Goal: Transaction & Acquisition: Purchase product/service

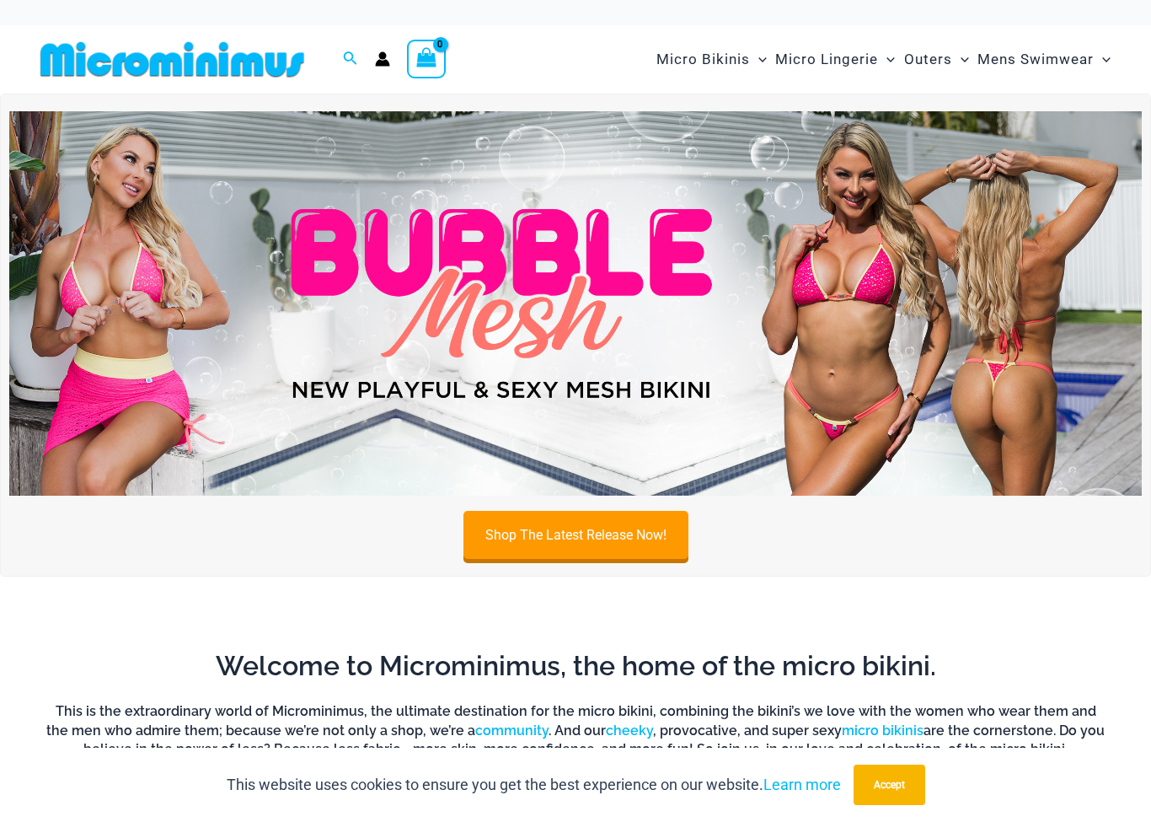
click at [81, 253] on img at bounding box center [575, 303] width 1133 height 385
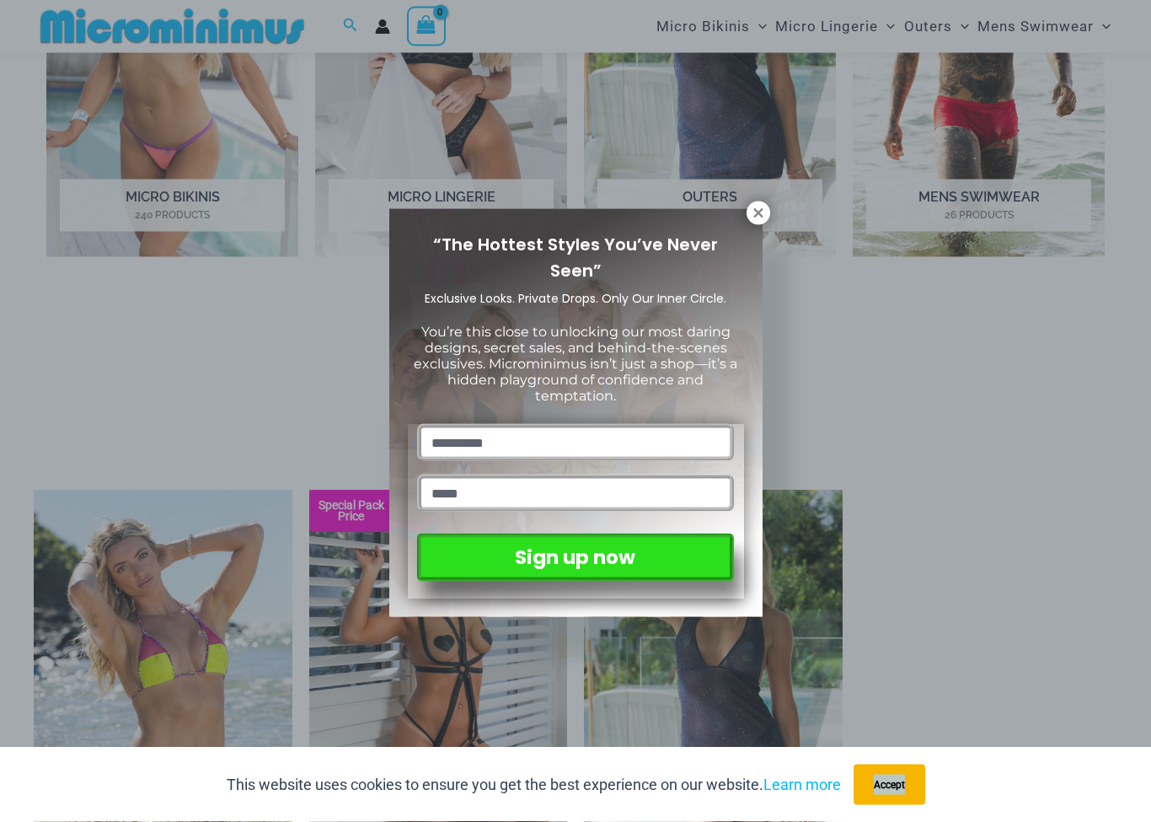
scroll to position [921, 0]
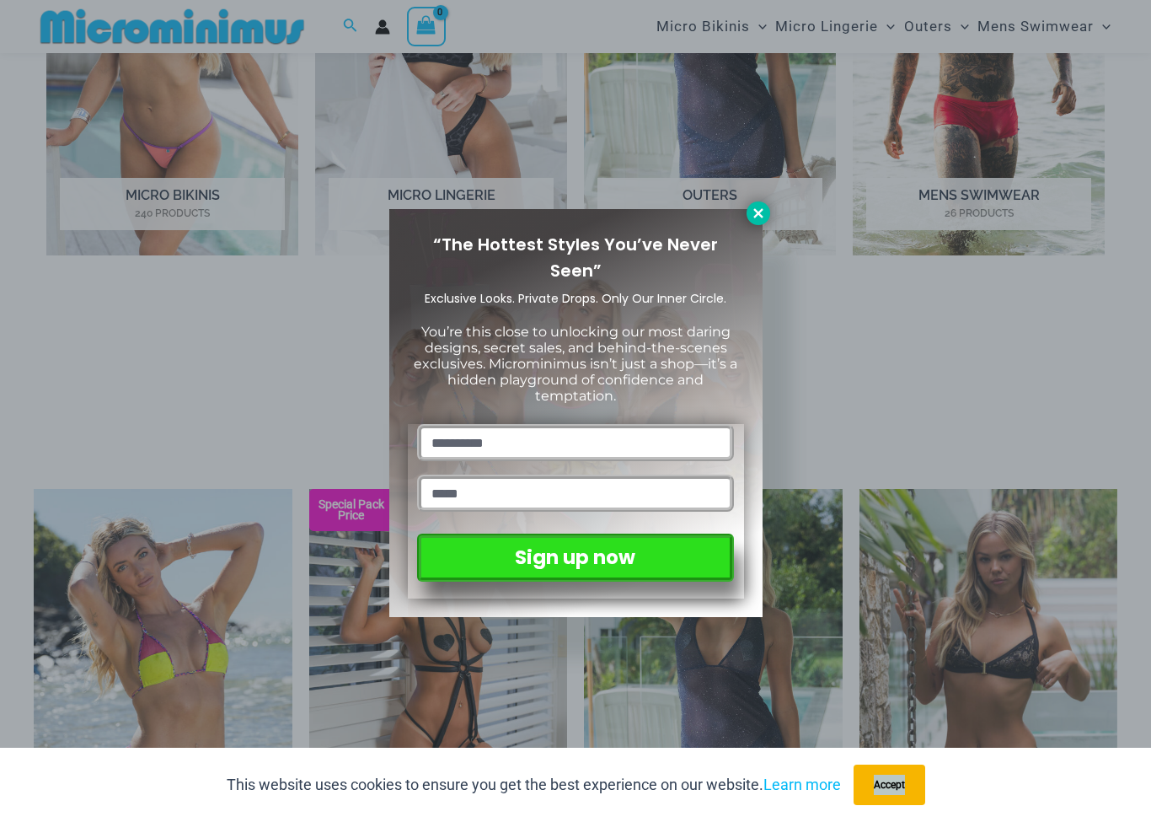
click at [759, 219] on icon at bounding box center [758, 213] width 15 height 15
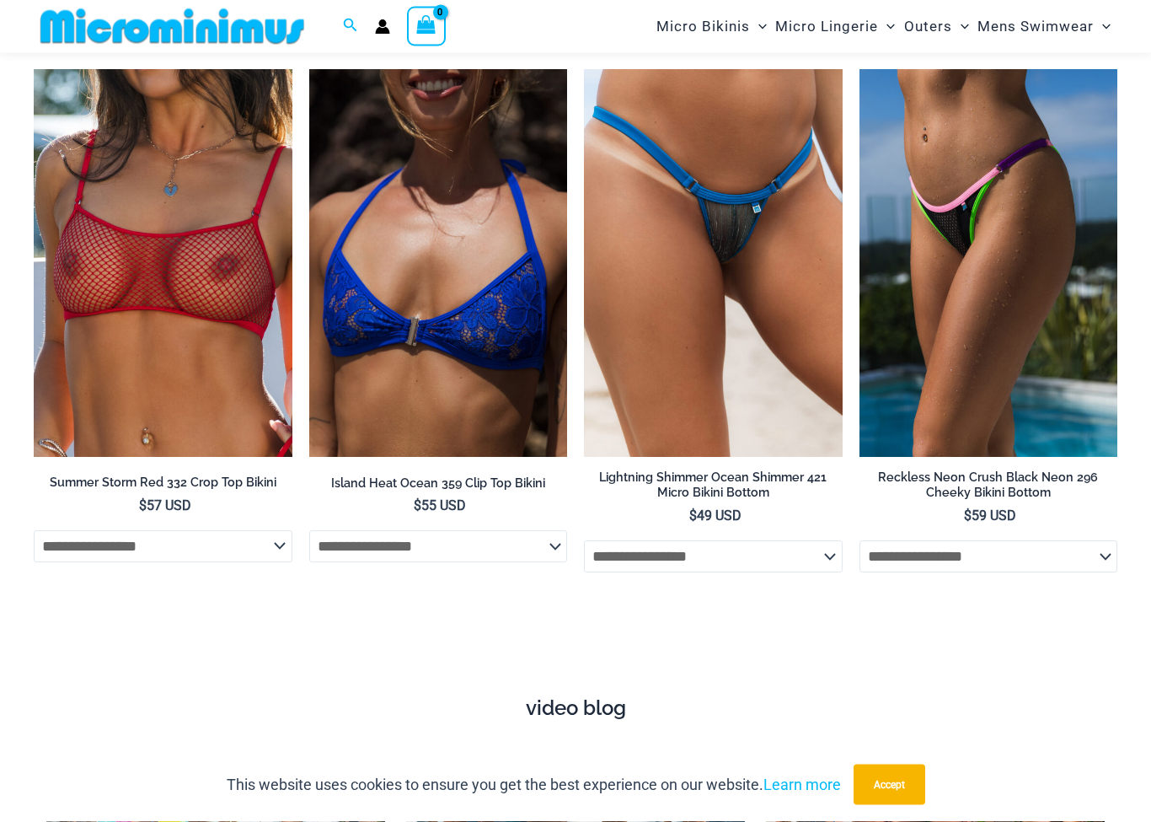
scroll to position [4602, 0]
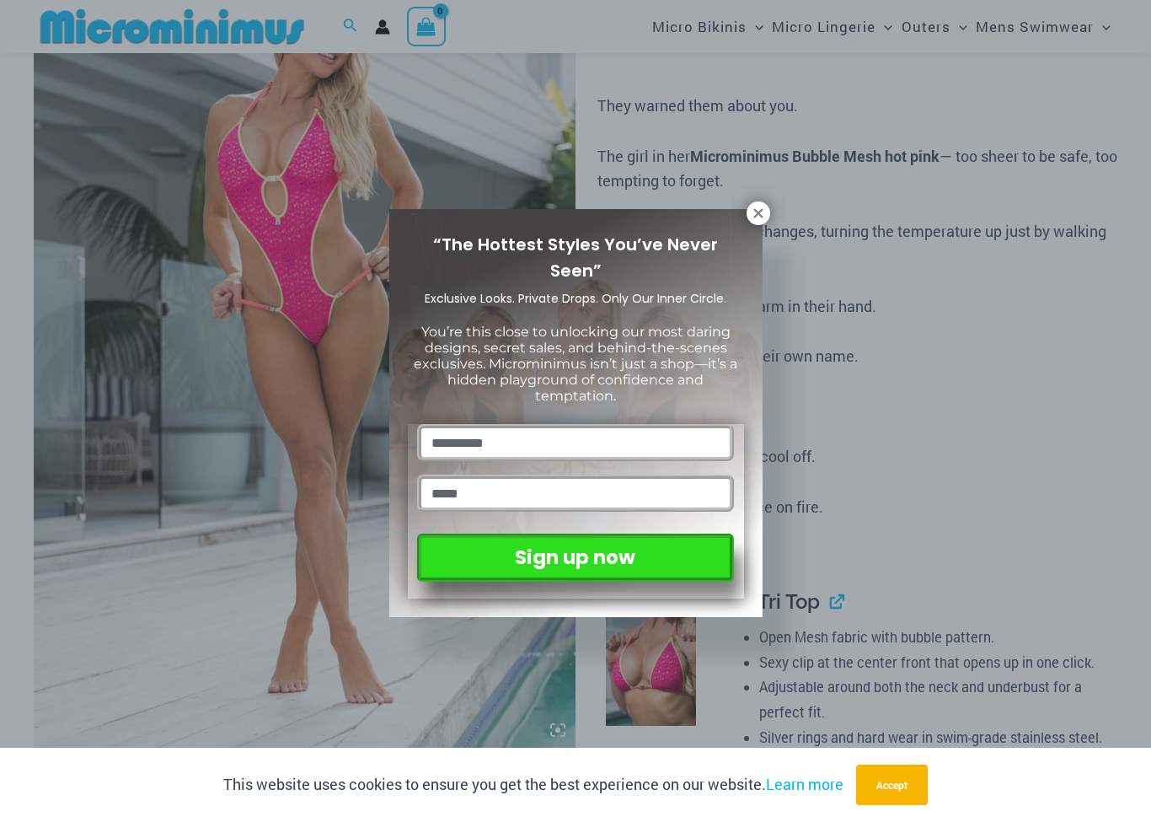
scroll to position [207, 0]
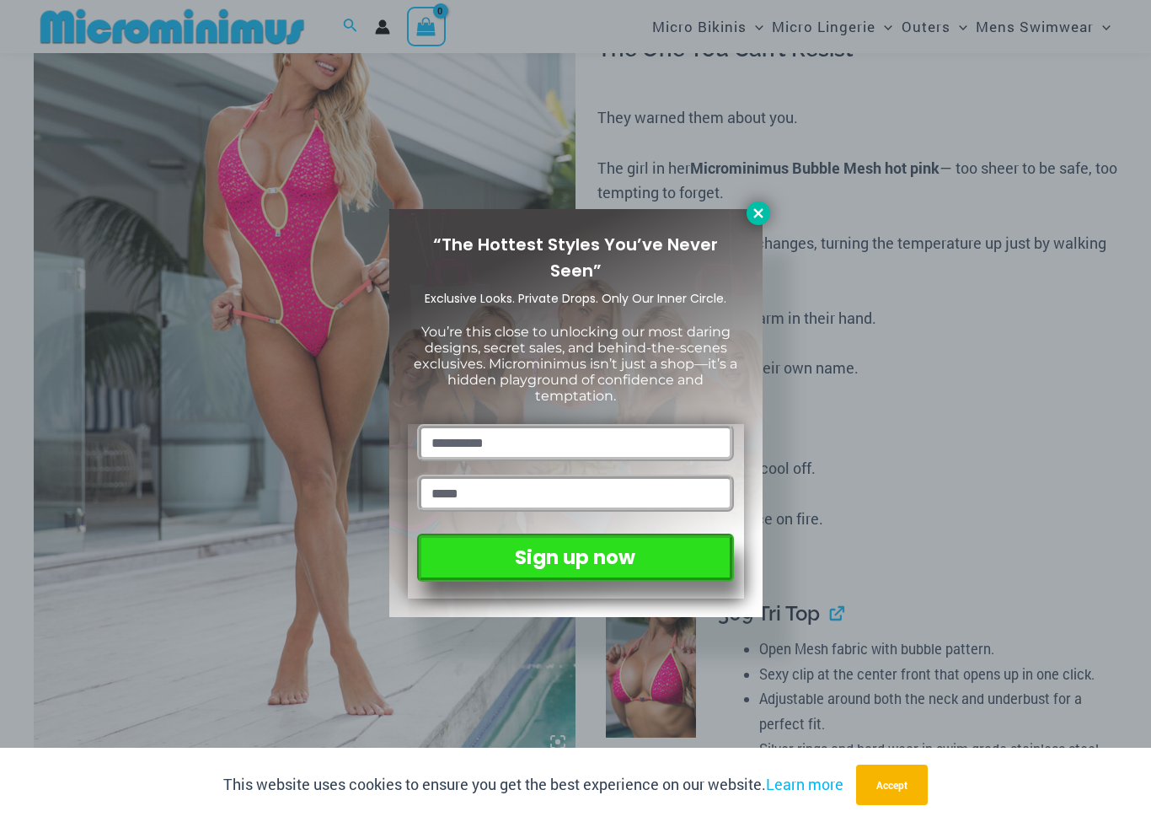
click at [759, 212] on icon at bounding box center [758, 212] width 9 height 9
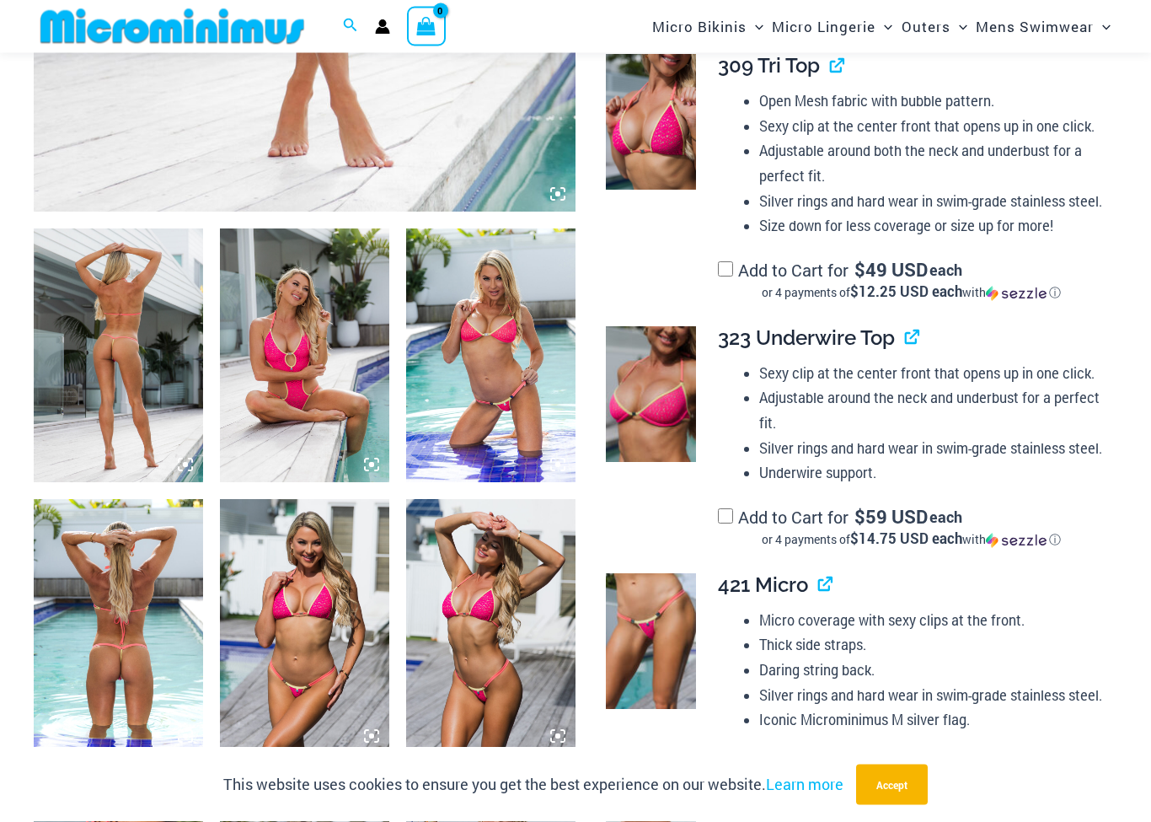
click at [83, 311] on img at bounding box center [118, 356] width 169 height 254
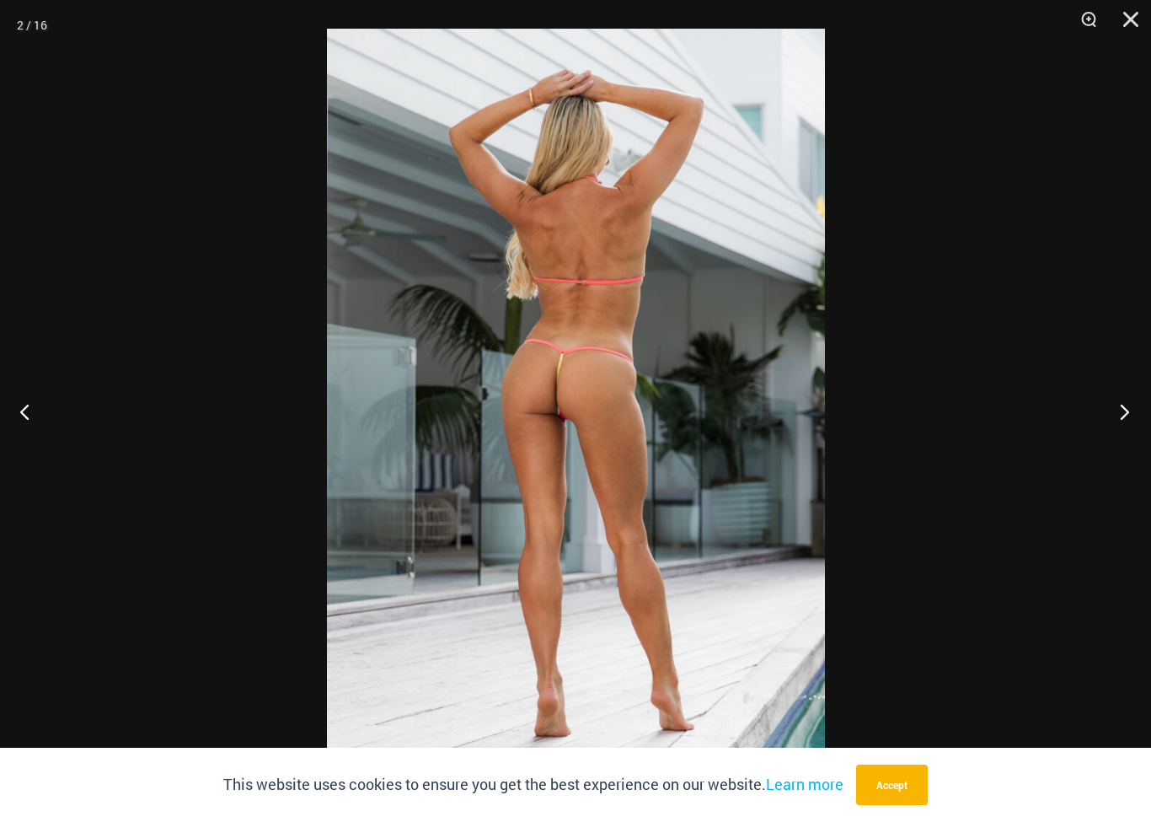
click at [1124, 421] on button "Next" at bounding box center [1119, 411] width 63 height 84
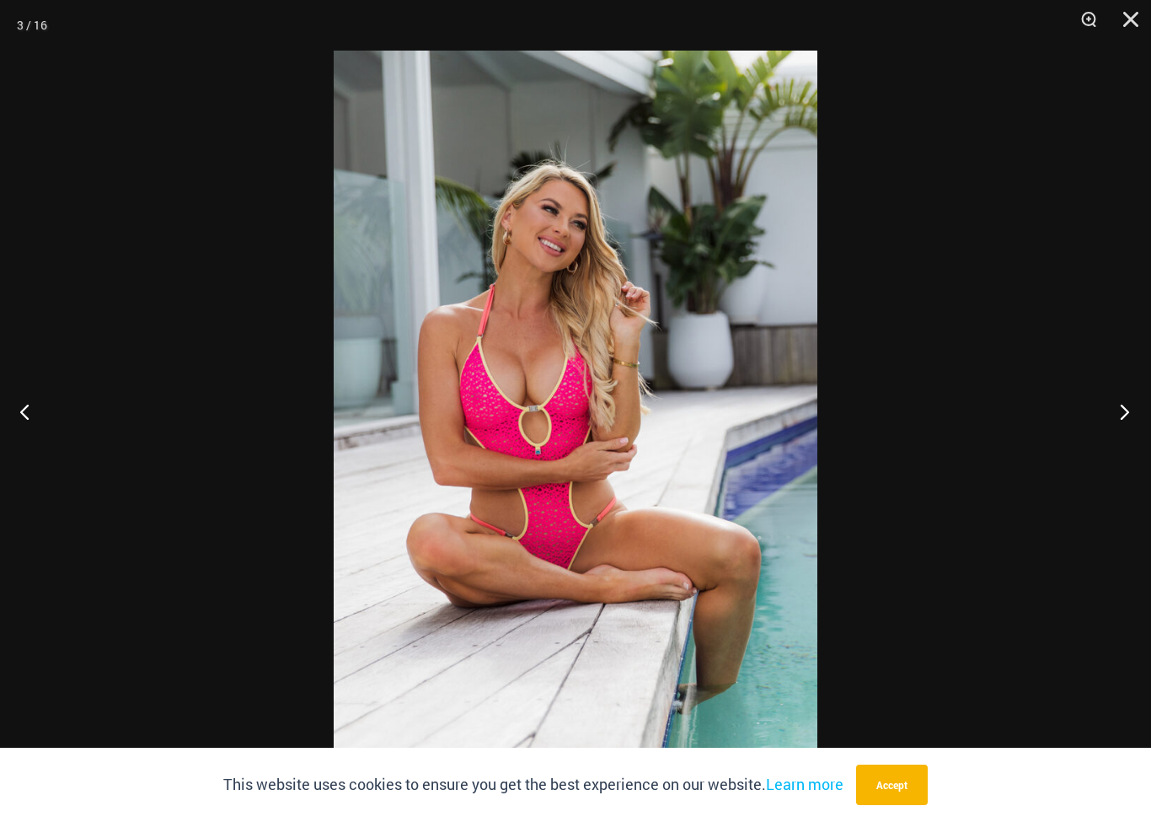
click at [1129, 403] on button "Next" at bounding box center [1119, 411] width 63 height 84
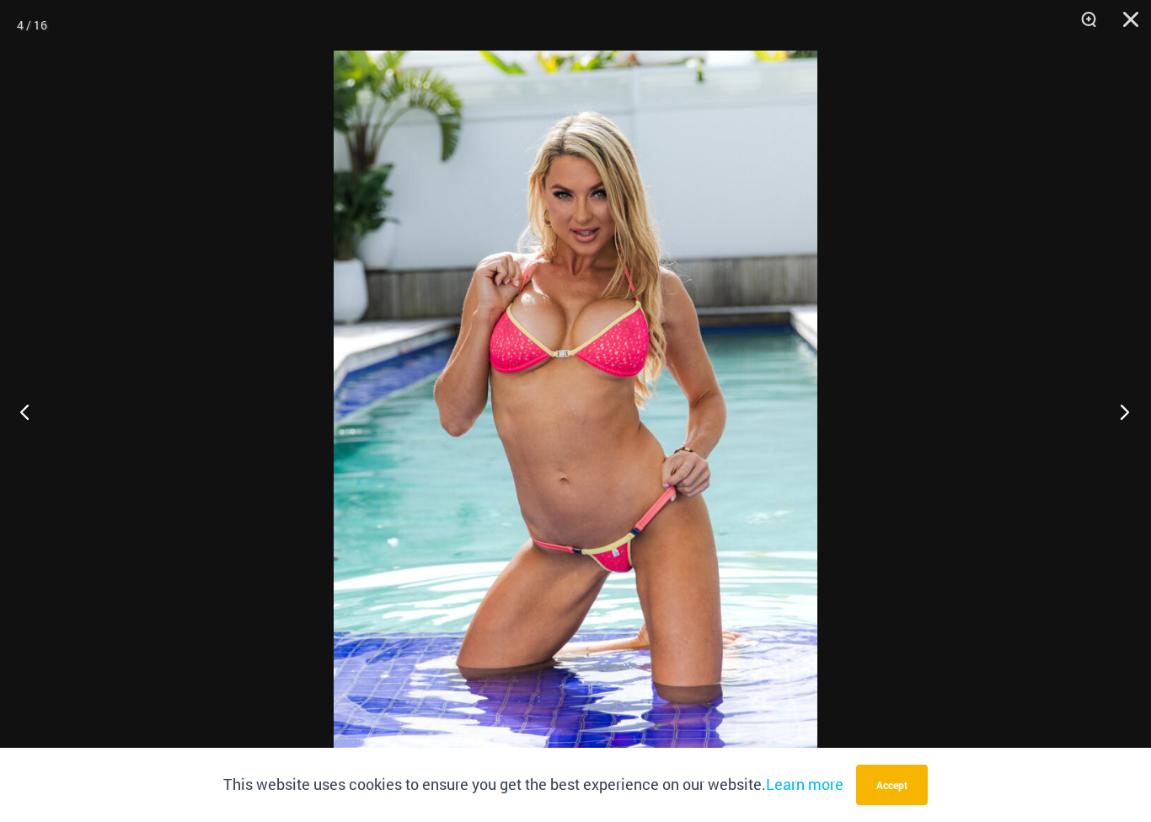
click at [1128, 418] on button "Next" at bounding box center [1119, 411] width 63 height 84
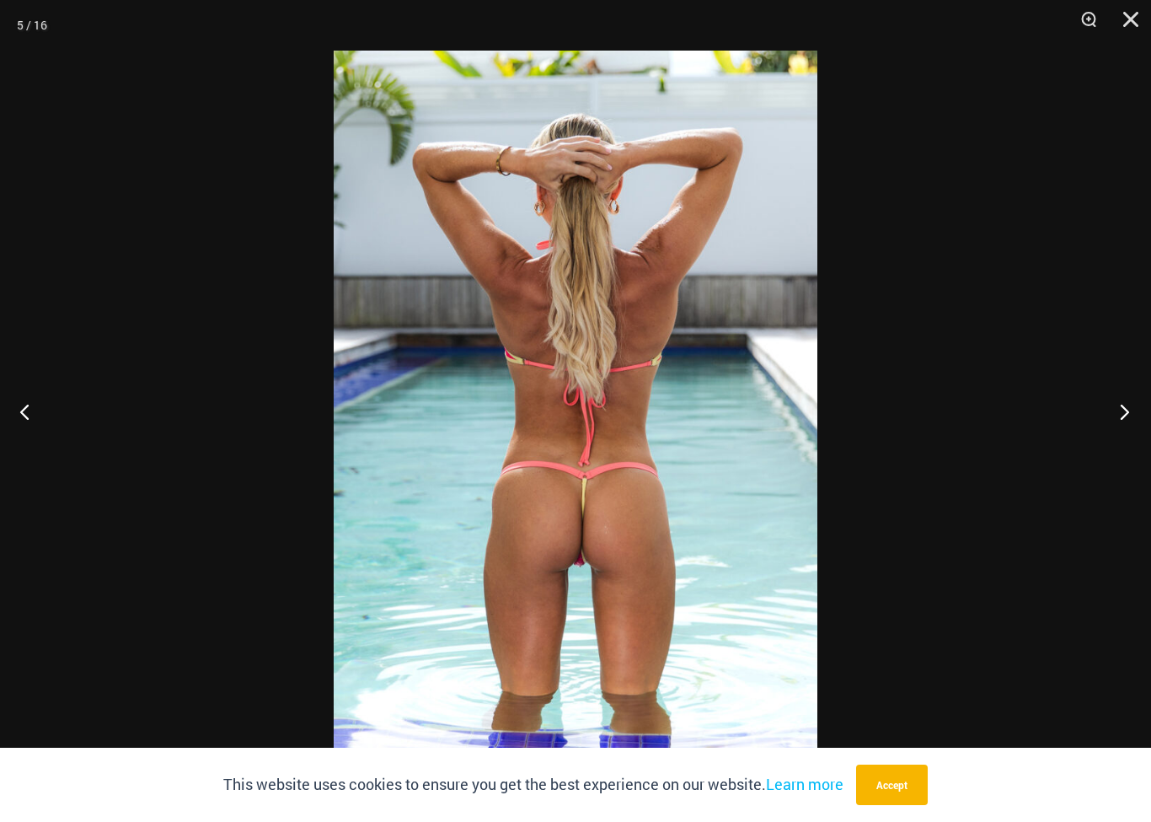
click at [1127, 414] on button "Next" at bounding box center [1119, 411] width 63 height 84
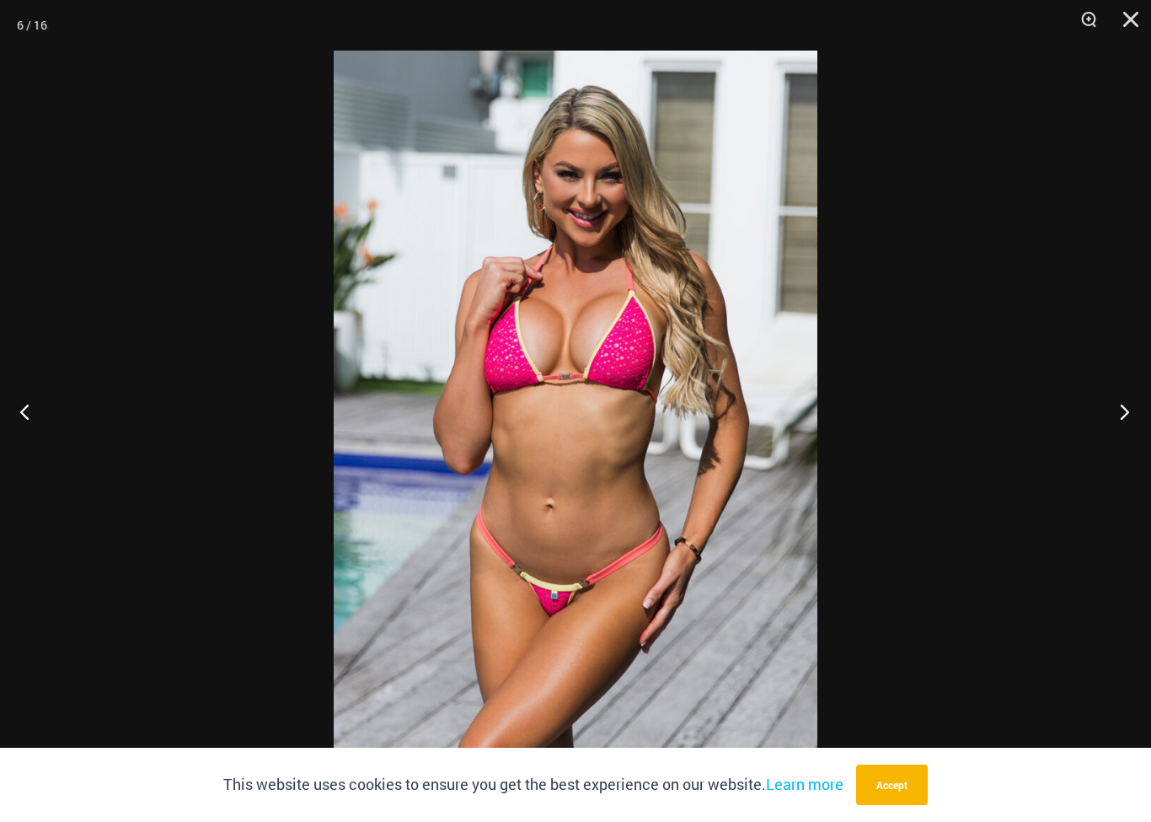
click at [1117, 422] on button "Next" at bounding box center [1119, 411] width 63 height 84
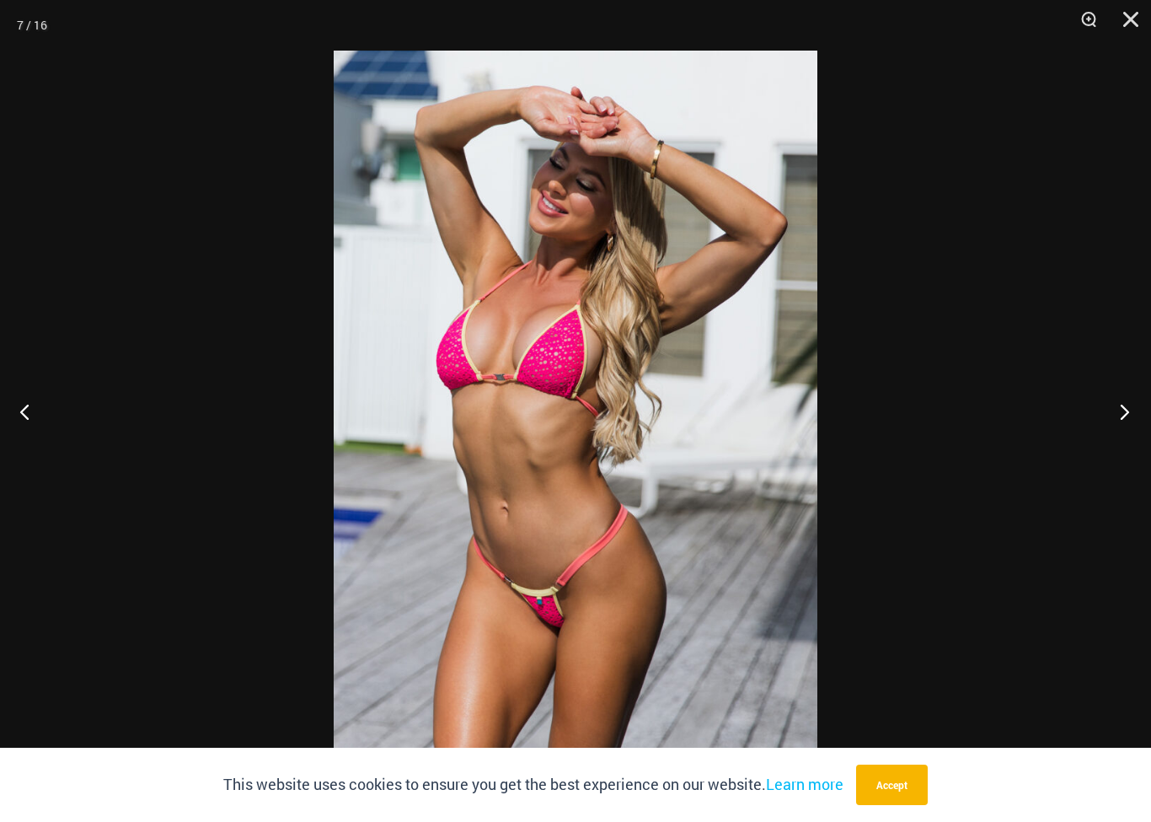
click at [1119, 432] on button "Next" at bounding box center [1119, 411] width 63 height 84
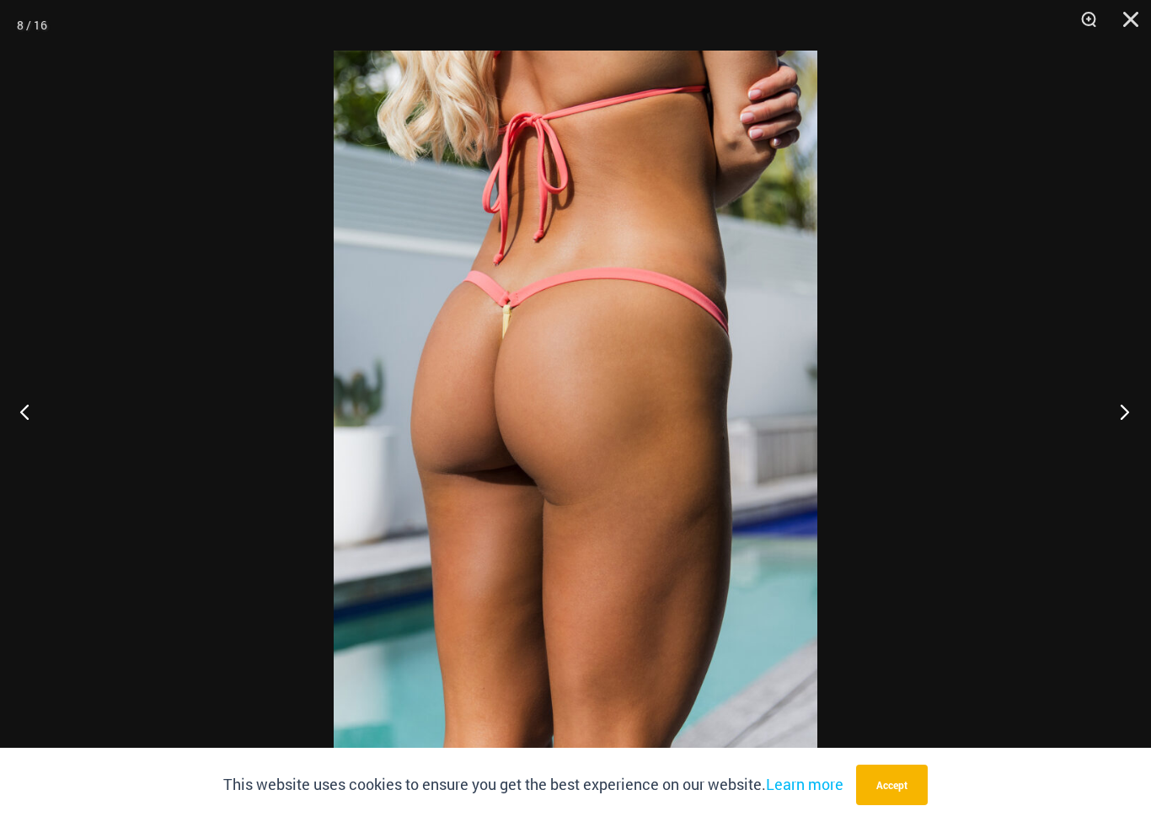
click at [1121, 416] on button "Next" at bounding box center [1119, 411] width 63 height 84
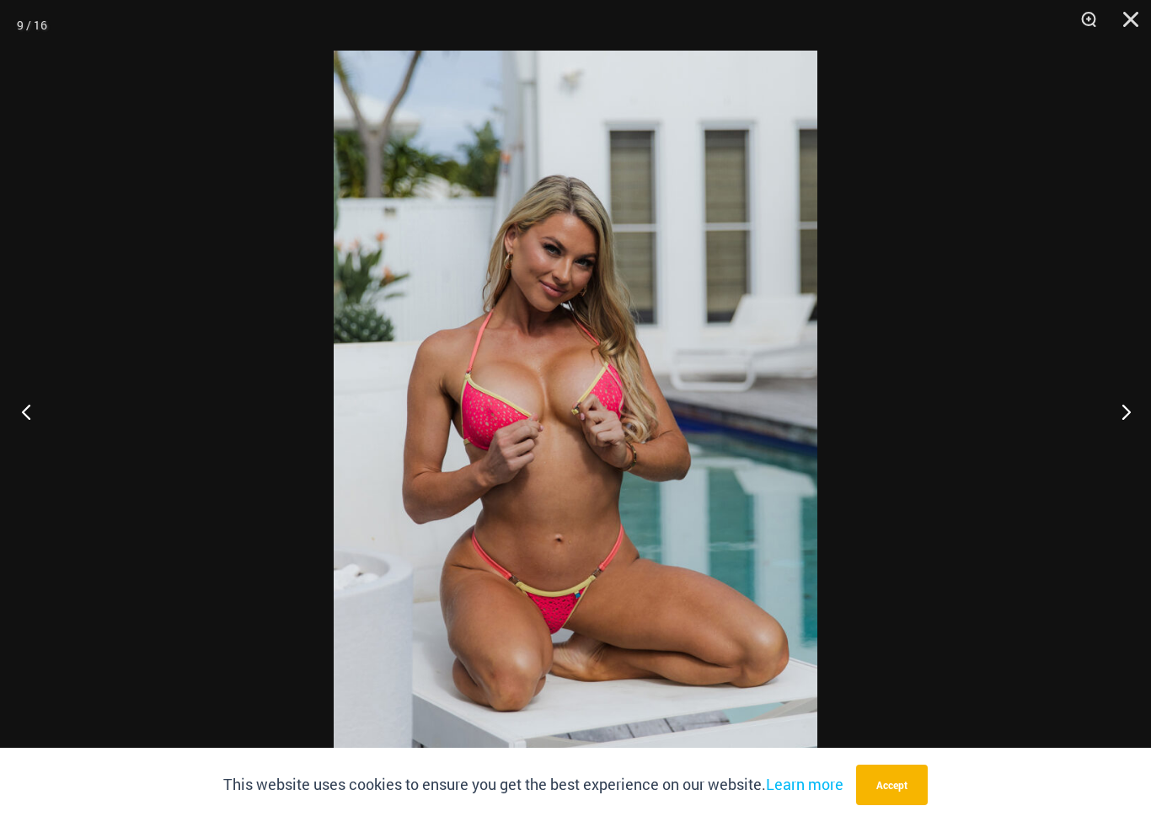
click at [28, 373] on button "Previous" at bounding box center [31, 411] width 63 height 84
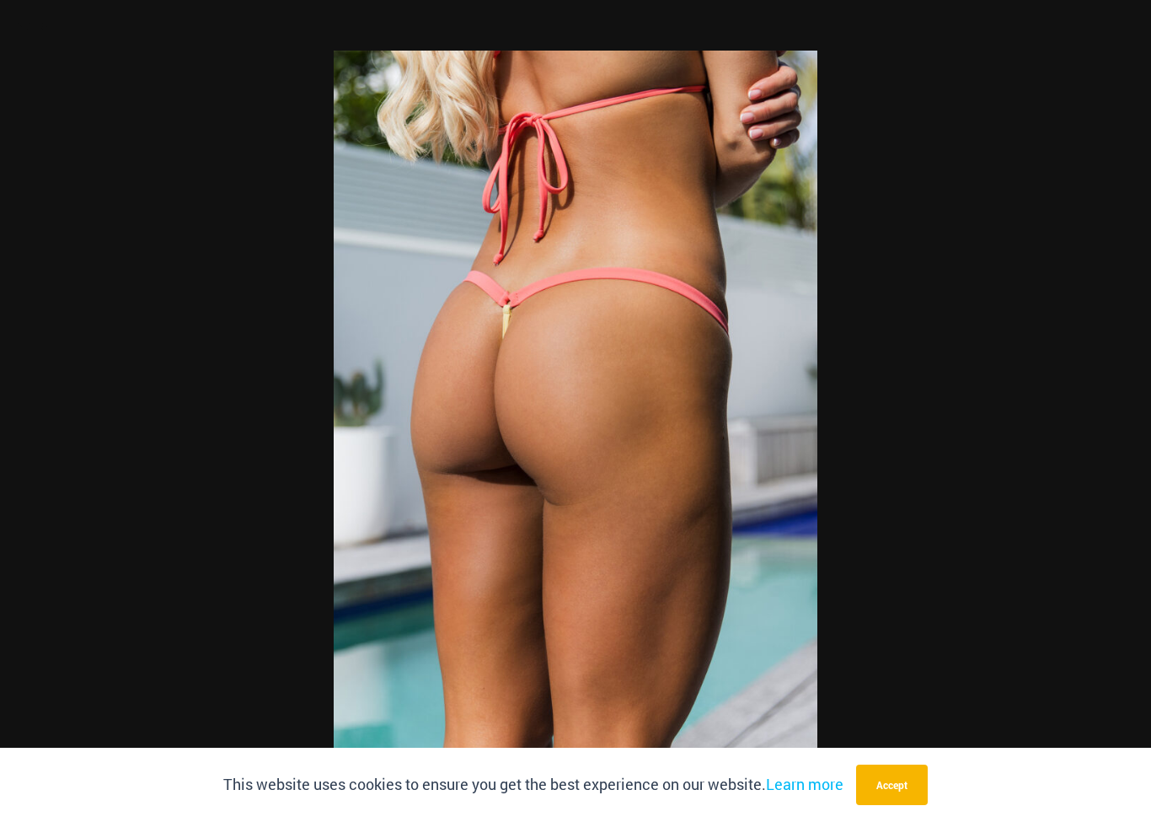
click at [1123, 420] on div at bounding box center [575, 411] width 1151 height 822
click at [1142, 421] on button "Next" at bounding box center [1119, 411] width 63 height 84
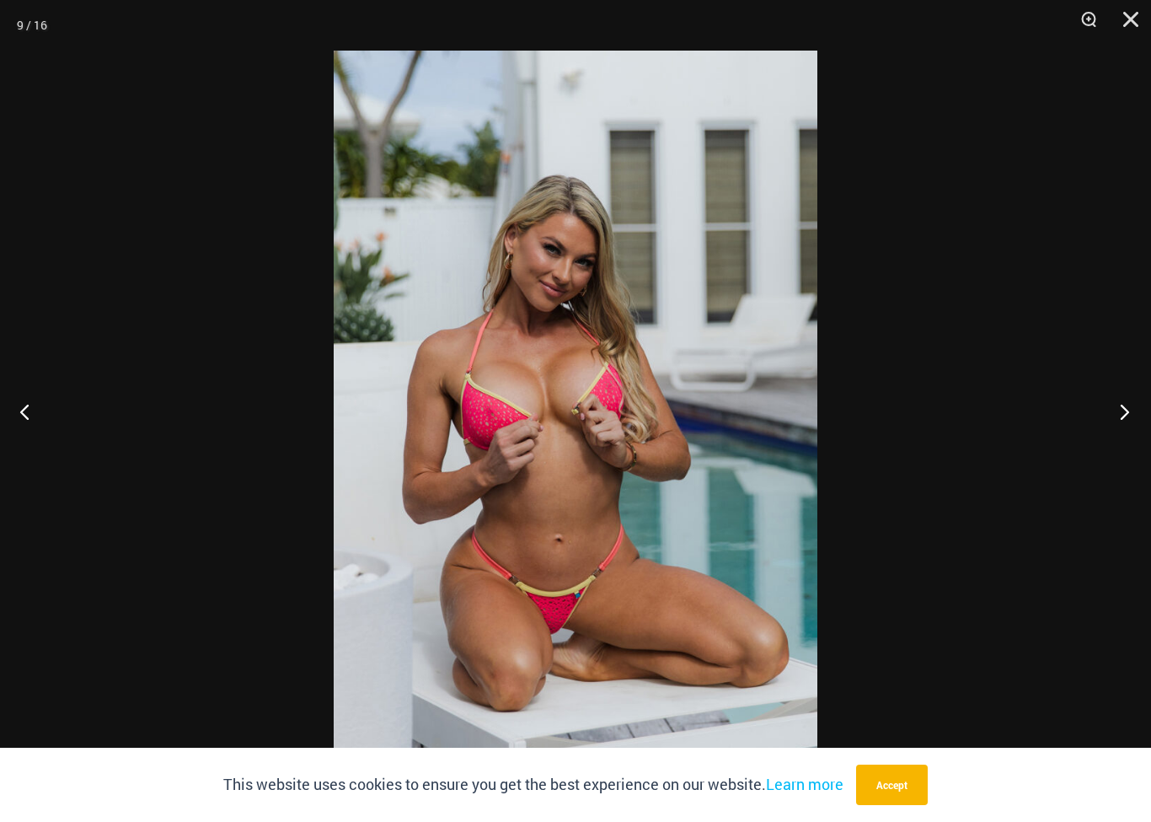
click at [1121, 431] on button "Next" at bounding box center [1119, 411] width 63 height 84
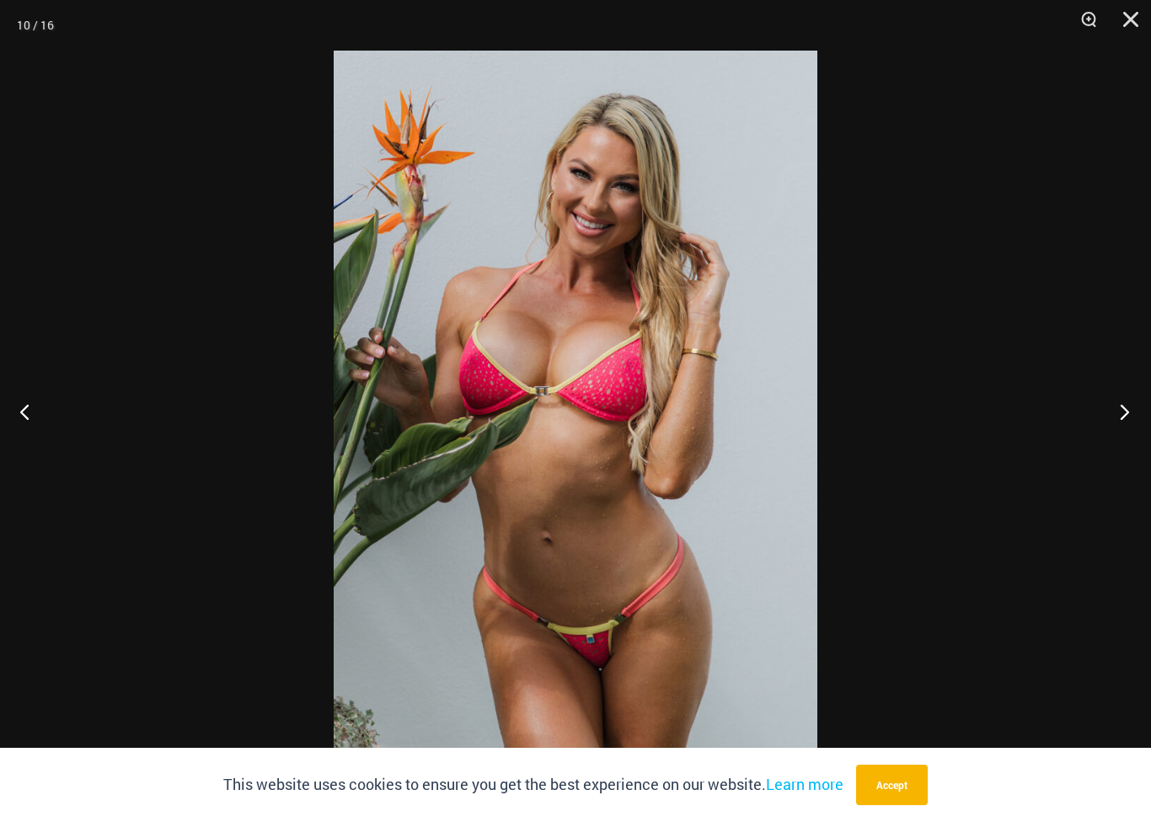
click at [1119, 423] on button "Next" at bounding box center [1119, 411] width 63 height 84
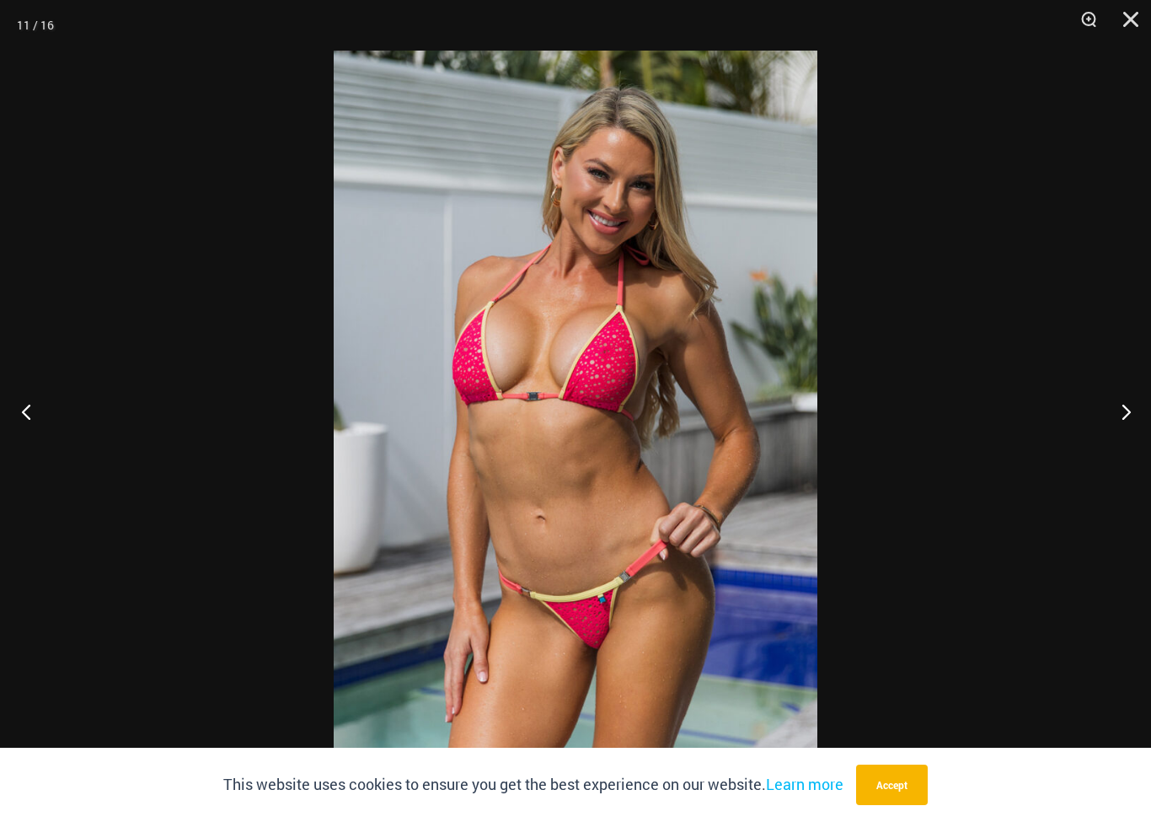
click at [51, 387] on button "Previous" at bounding box center [31, 411] width 63 height 84
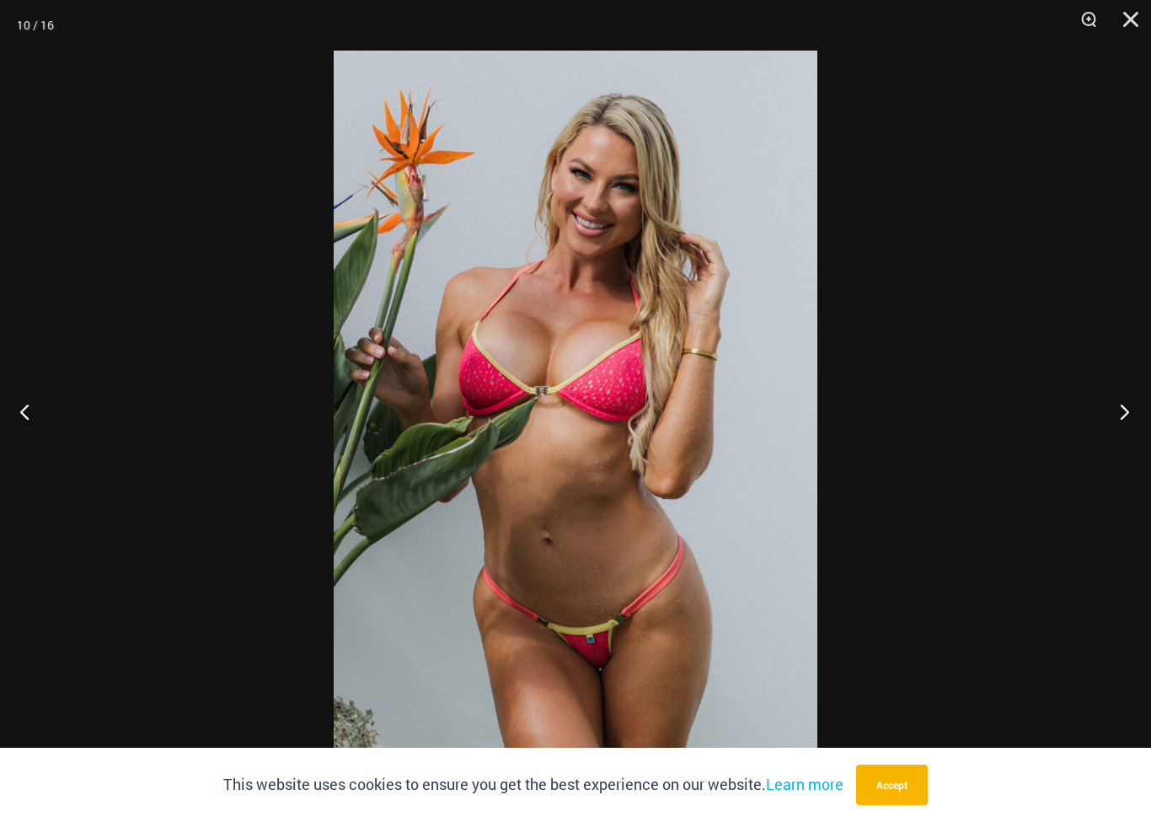
click at [1110, 398] on button "Next" at bounding box center [1119, 411] width 63 height 84
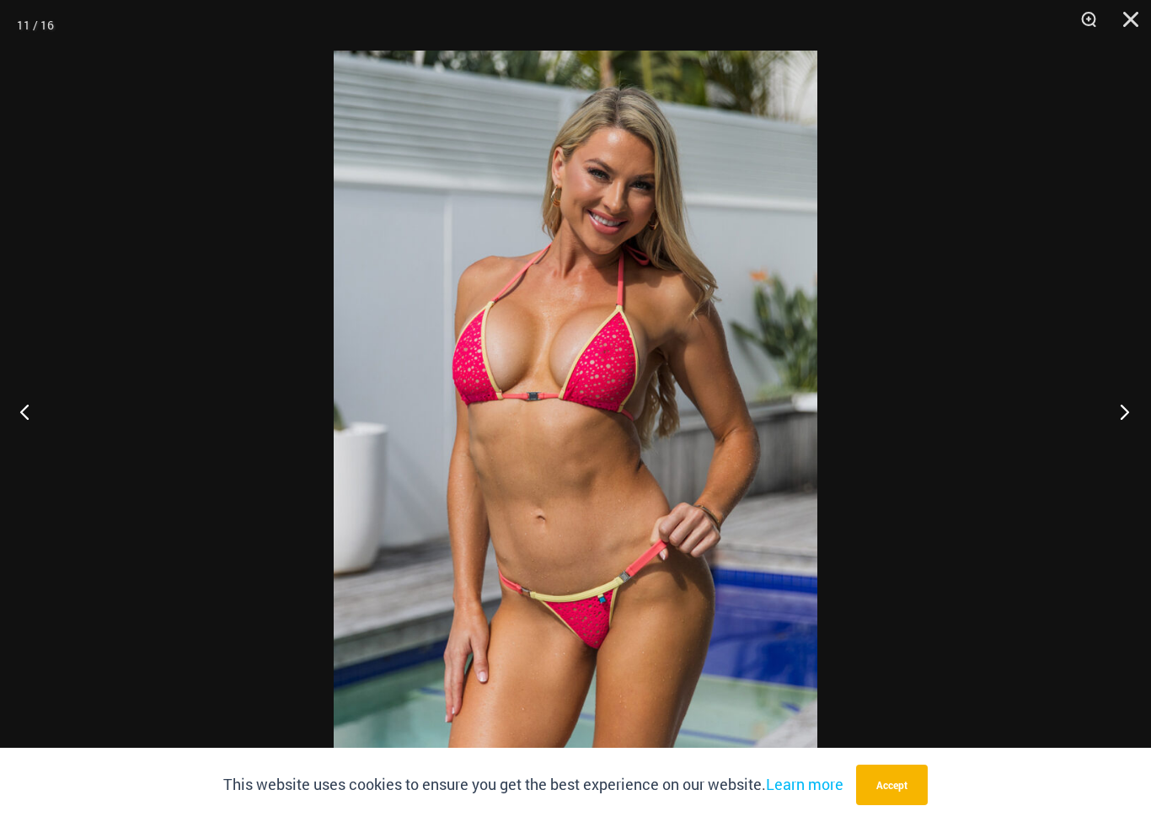
click at [1113, 406] on button "Next" at bounding box center [1119, 411] width 63 height 84
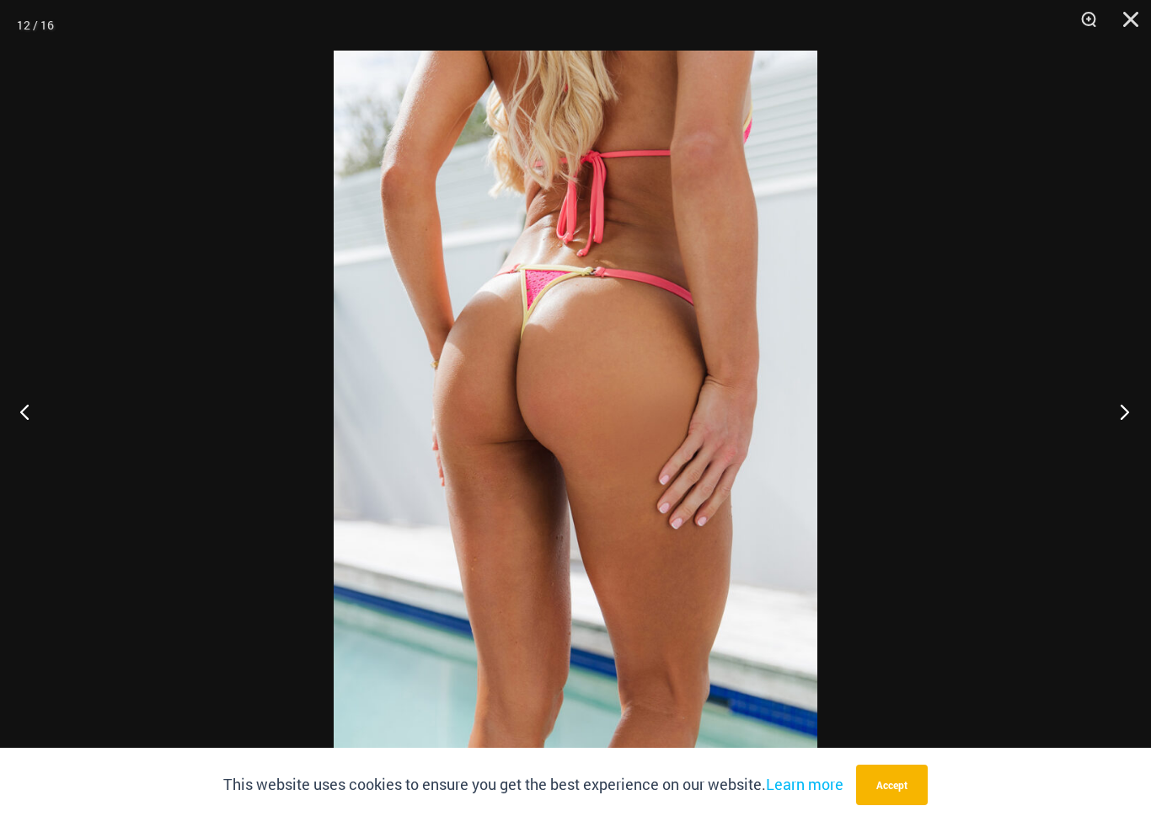
click at [1124, 418] on button "Next" at bounding box center [1119, 411] width 63 height 84
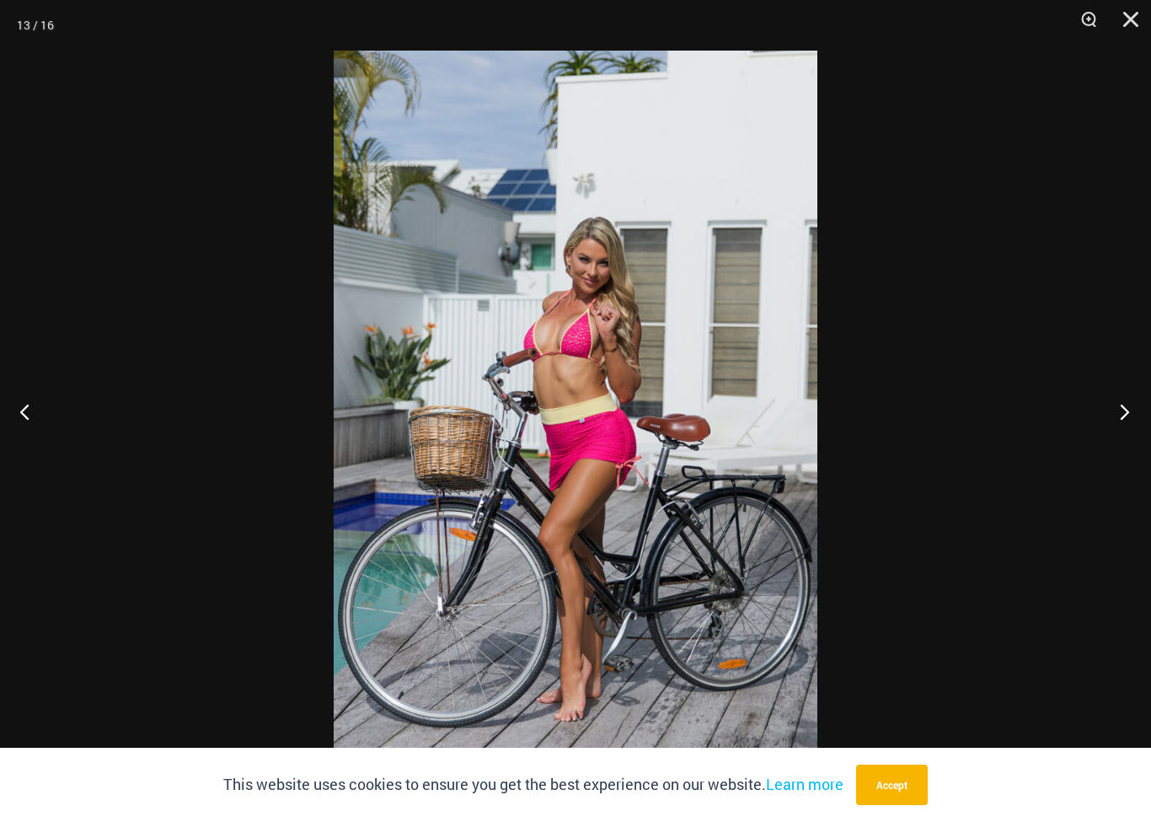
click at [1116, 416] on button "Next" at bounding box center [1119, 411] width 63 height 84
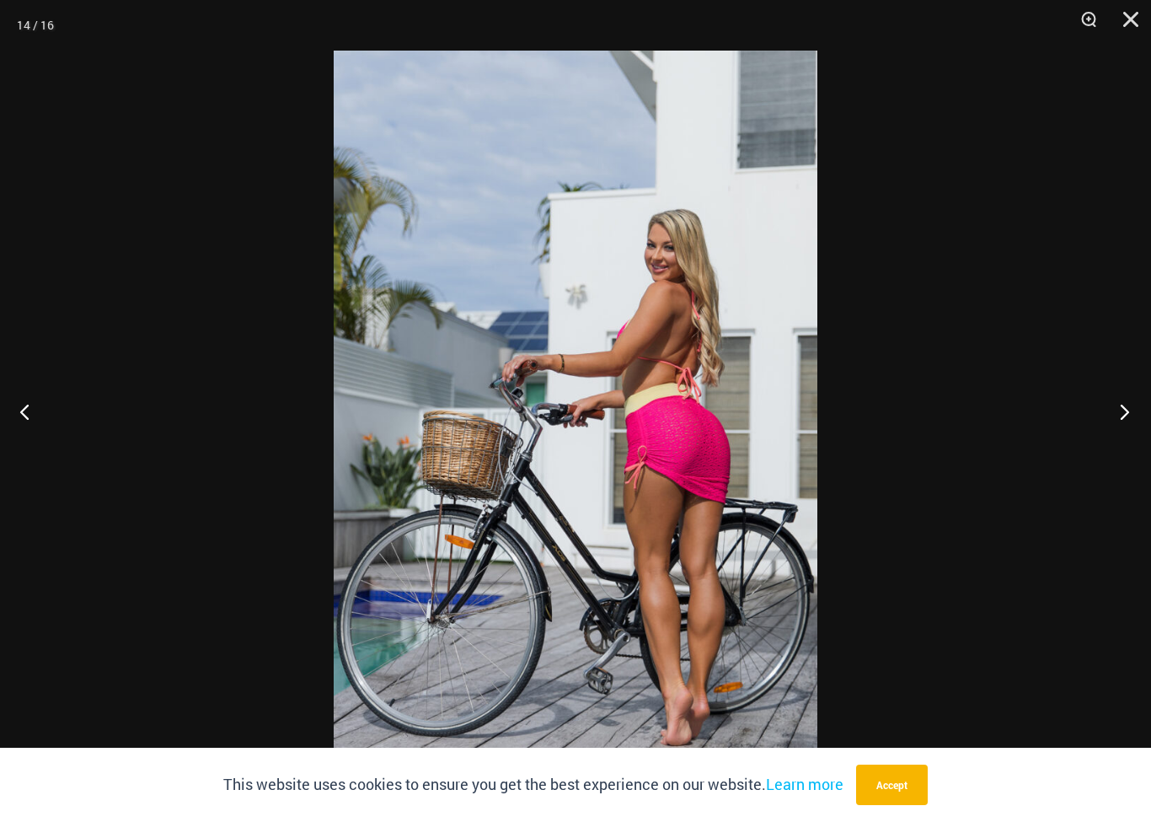
click at [1132, 405] on button "Next" at bounding box center [1119, 411] width 63 height 84
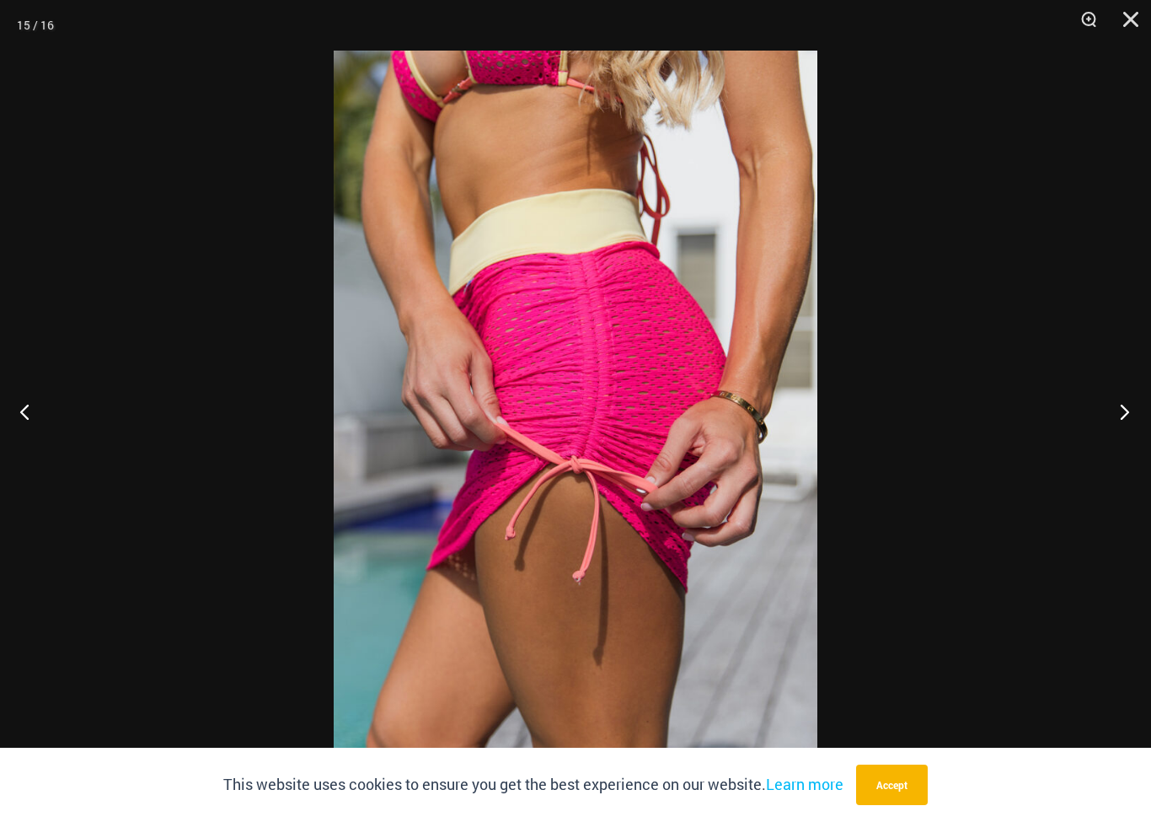
click at [1141, 421] on button "Next" at bounding box center [1119, 411] width 63 height 84
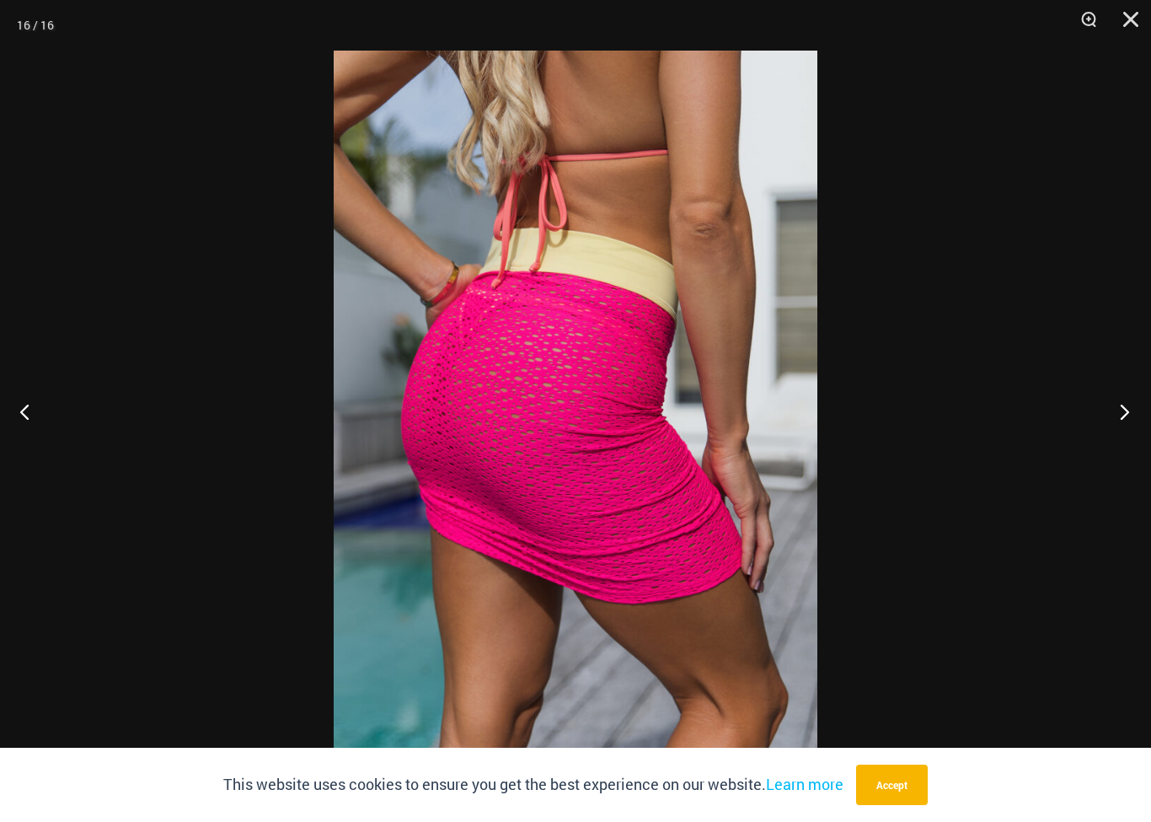
click at [1127, 411] on button "Next" at bounding box center [1119, 411] width 63 height 84
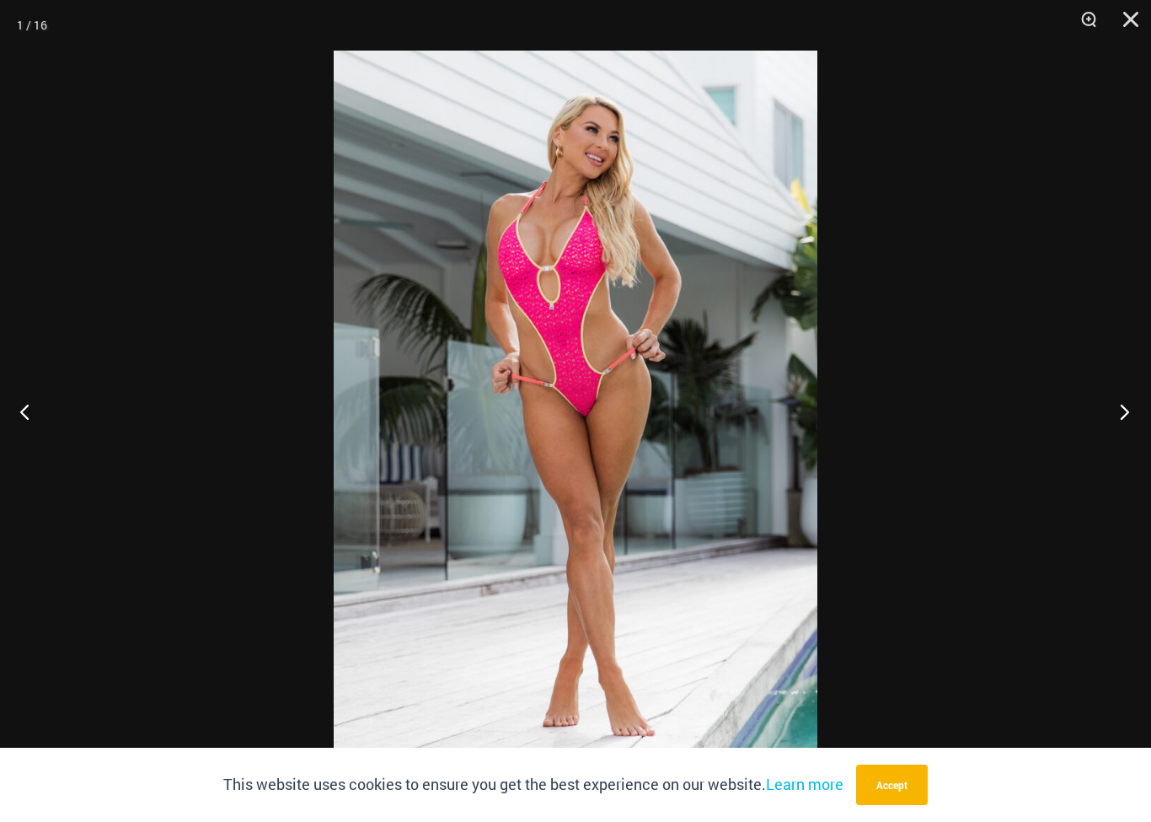
click at [1110, 414] on button "Next" at bounding box center [1119, 411] width 63 height 84
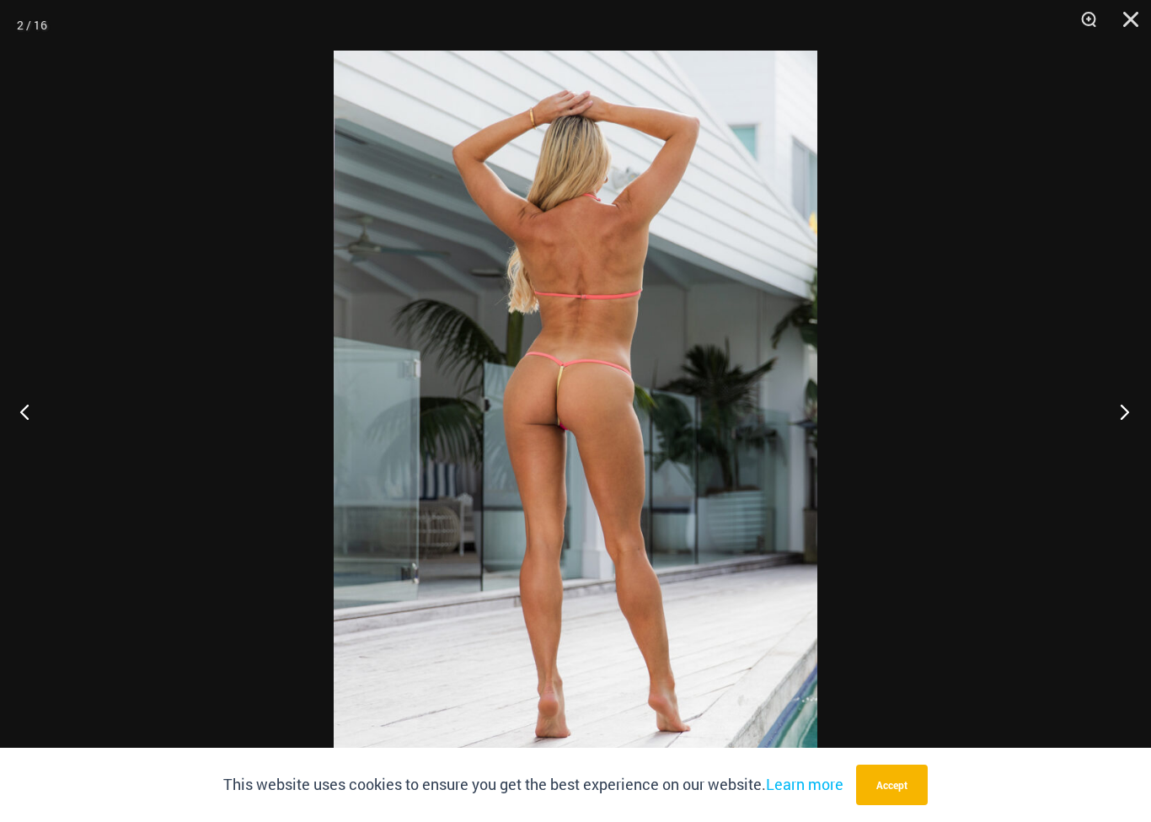
click at [1120, 411] on button "Next" at bounding box center [1119, 411] width 63 height 84
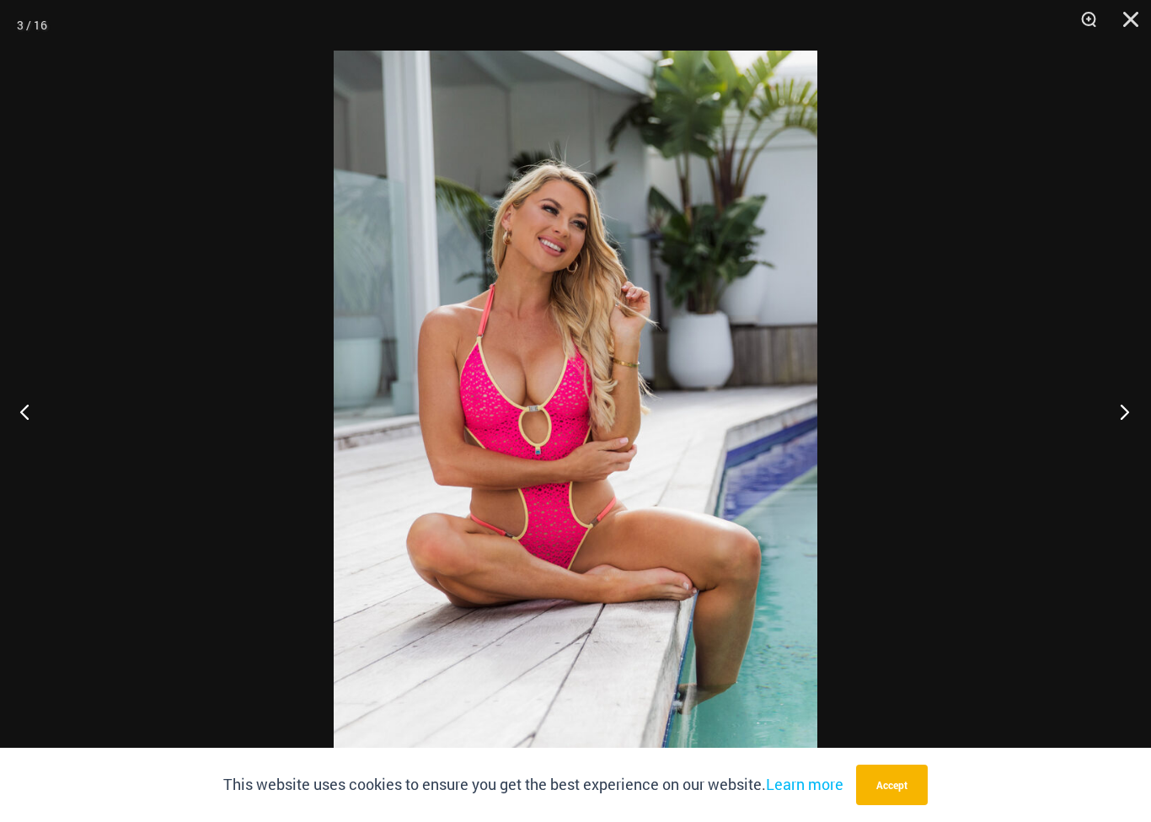
click at [1117, 396] on button "Next" at bounding box center [1119, 411] width 63 height 84
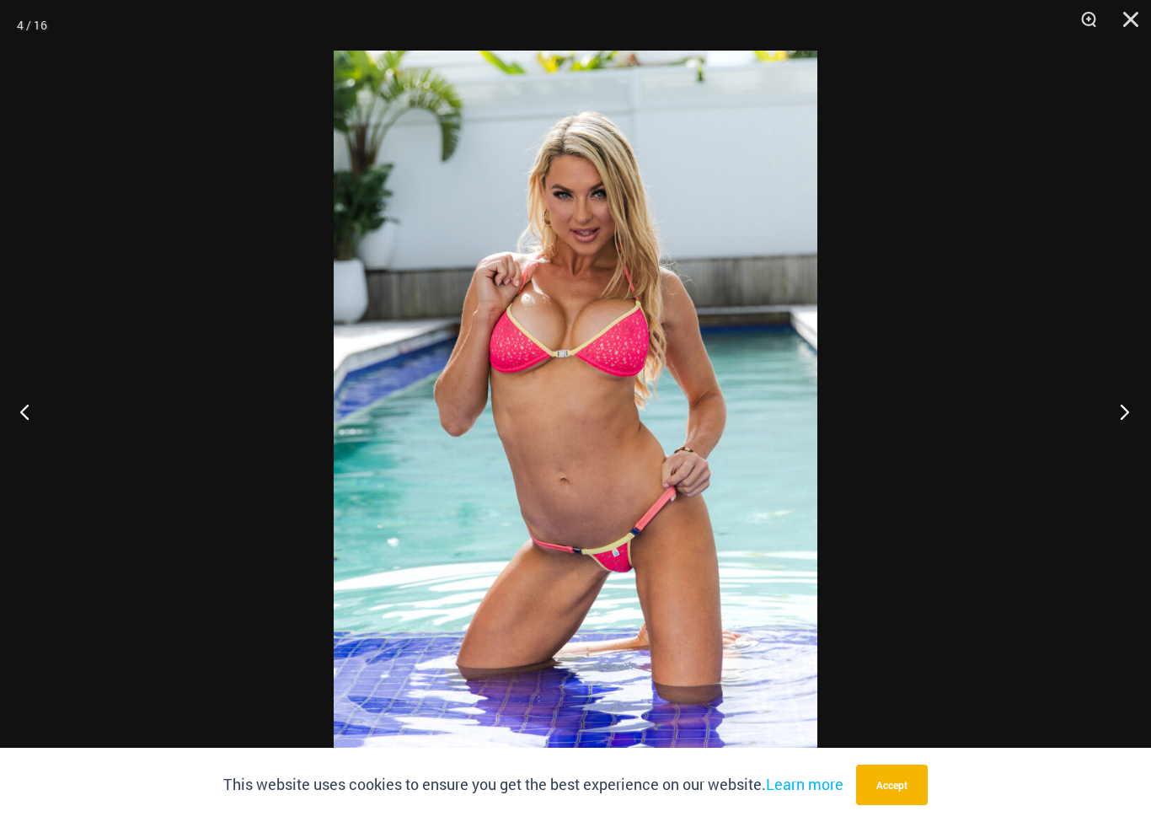
click at [1121, 387] on button "Next" at bounding box center [1119, 411] width 63 height 84
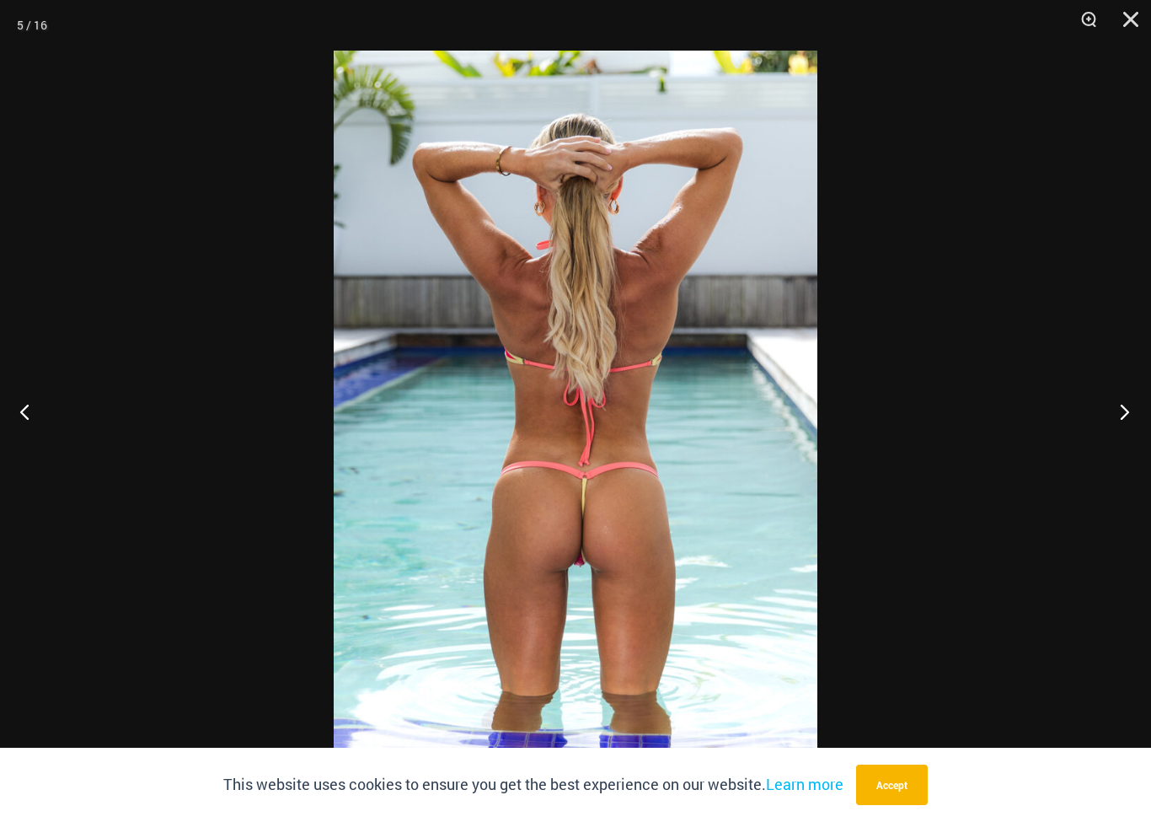
click at [1120, 394] on button "Next" at bounding box center [1119, 411] width 63 height 84
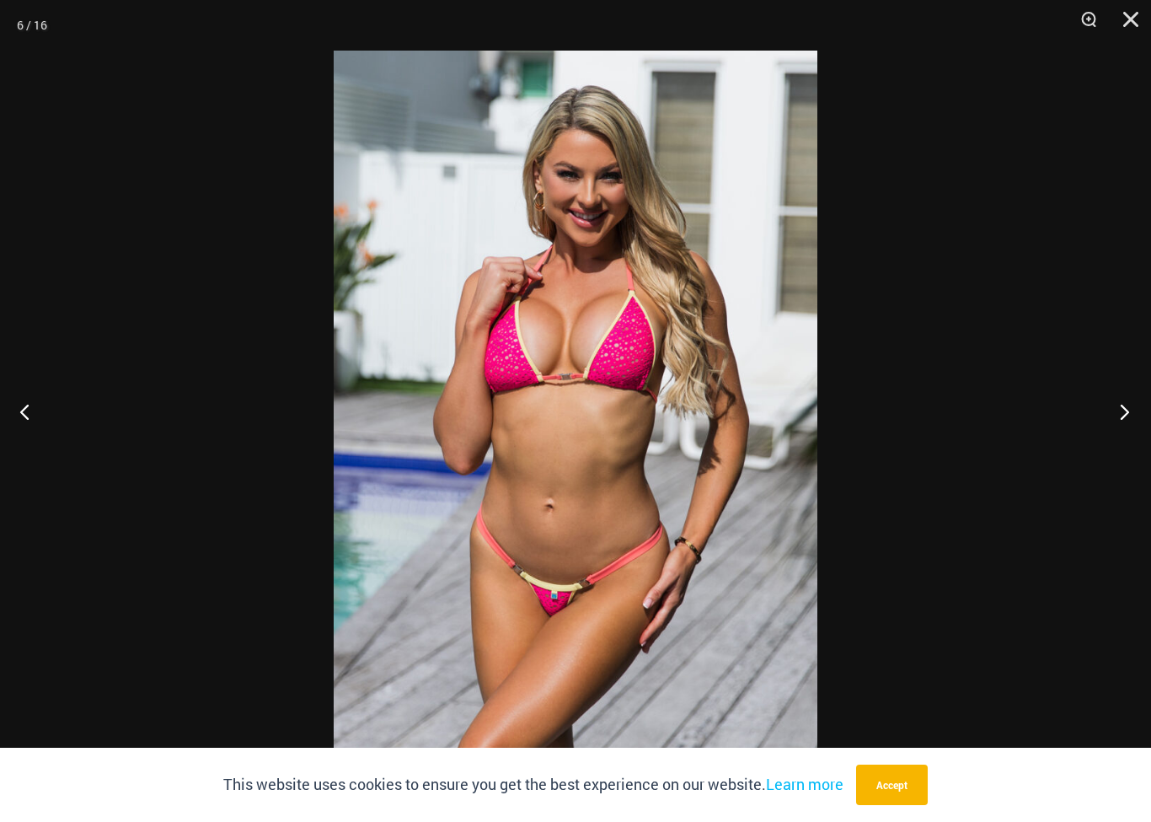
click at [1116, 386] on button "Next" at bounding box center [1119, 411] width 63 height 84
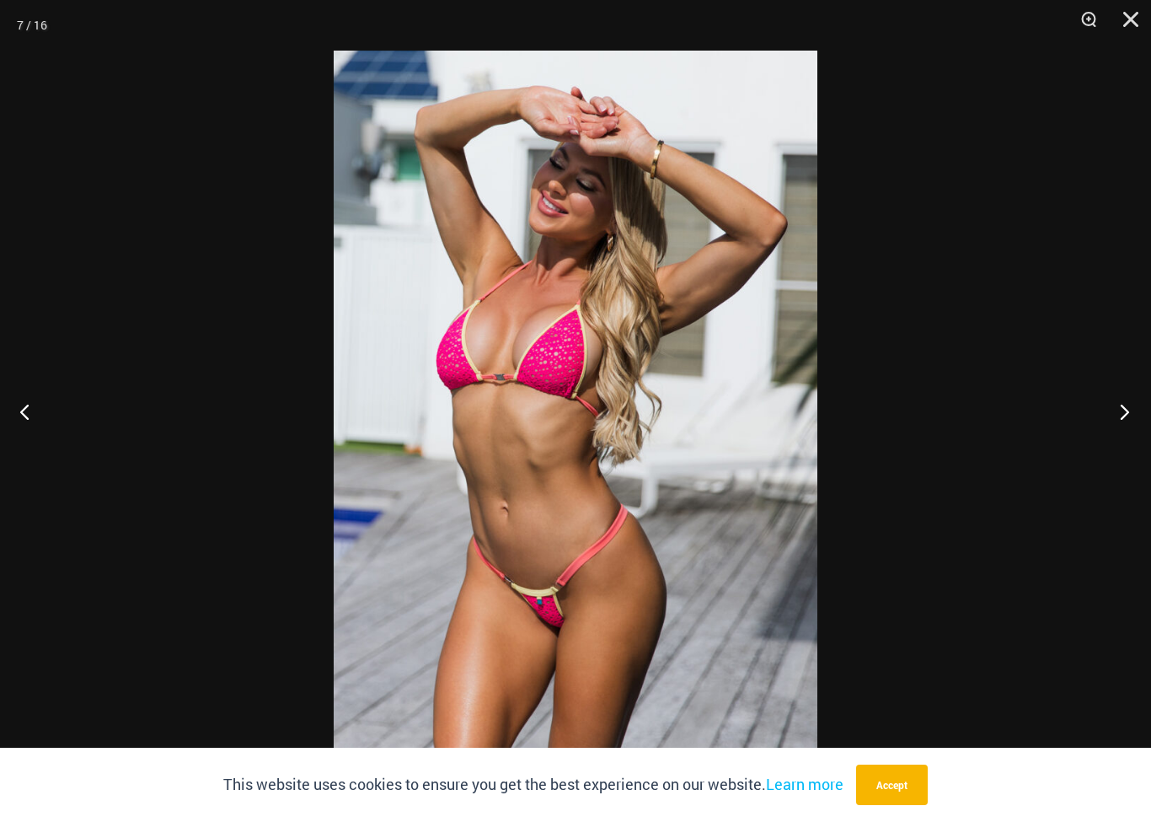
click at [1119, 391] on button "Next" at bounding box center [1119, 411] width 63 height 84
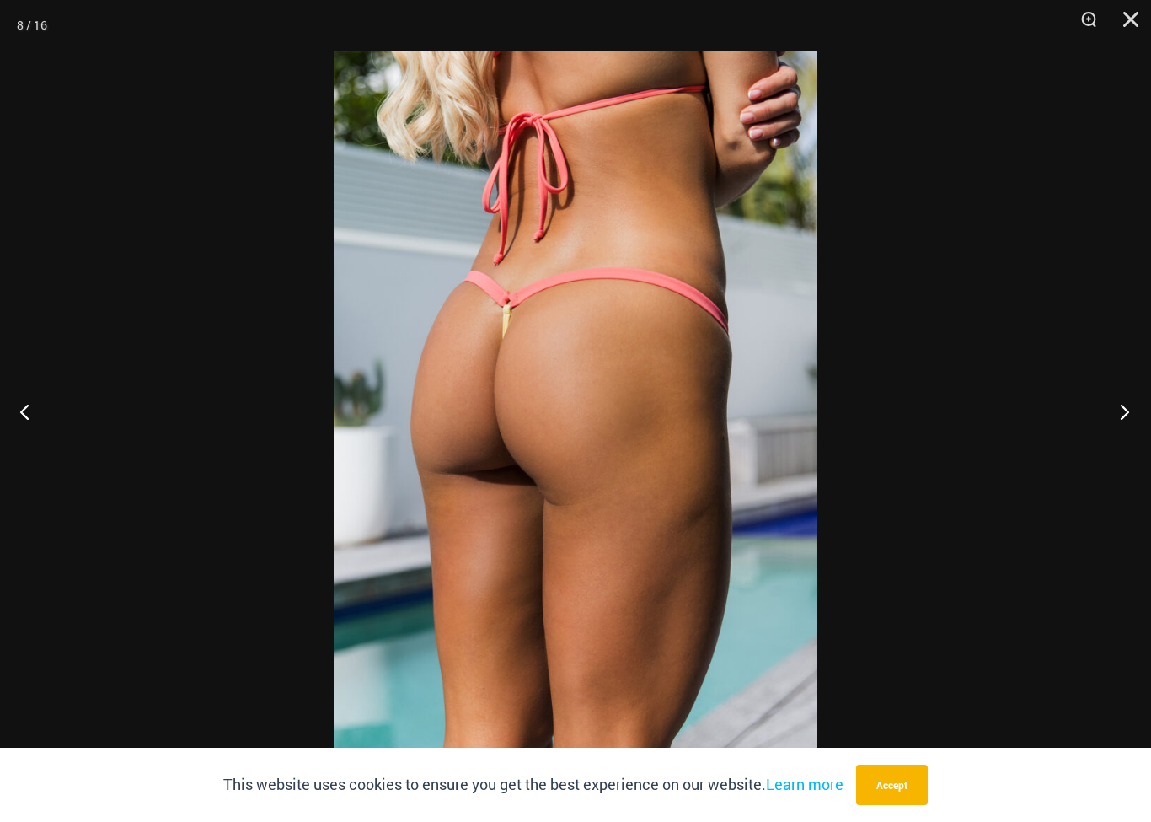
click at [1119, 391] on button "Next" at bounding box center [1119, 411] width 63 height 84
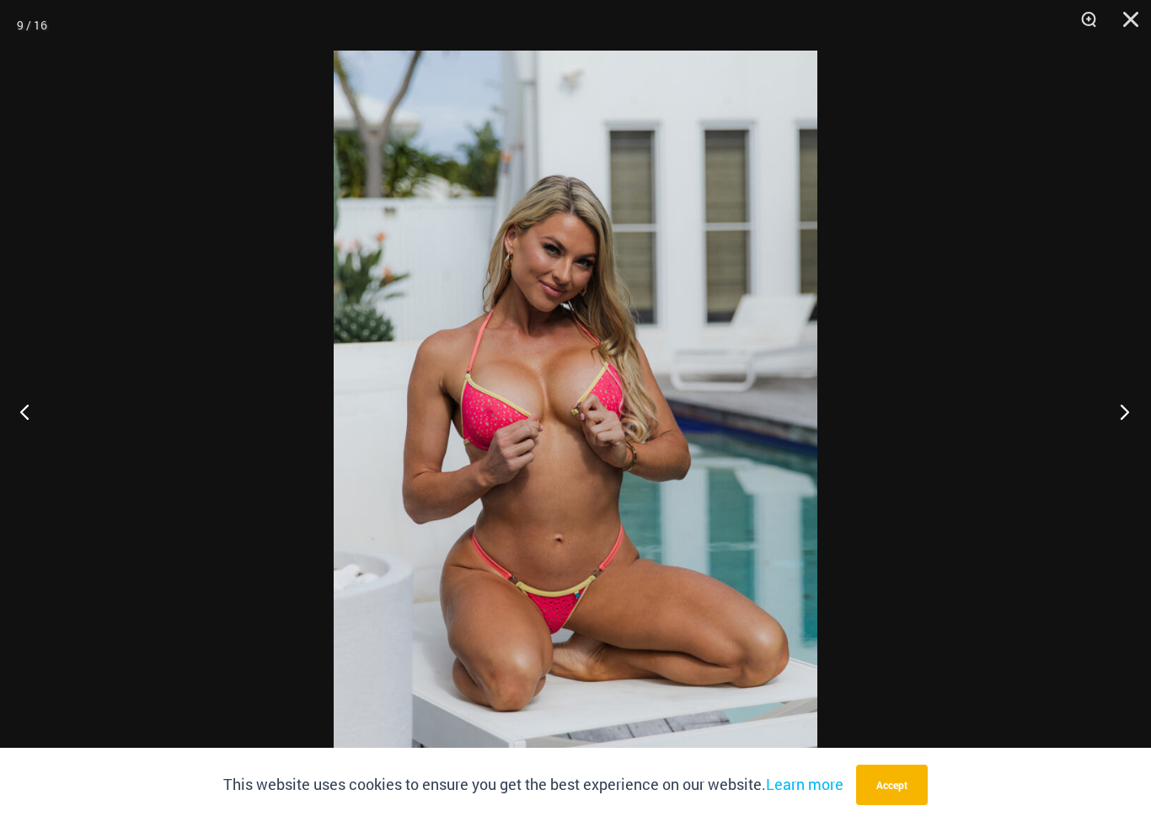
click at [1128, 398] on button "Next" at bounding box center [1119, 411] width 63 height 84
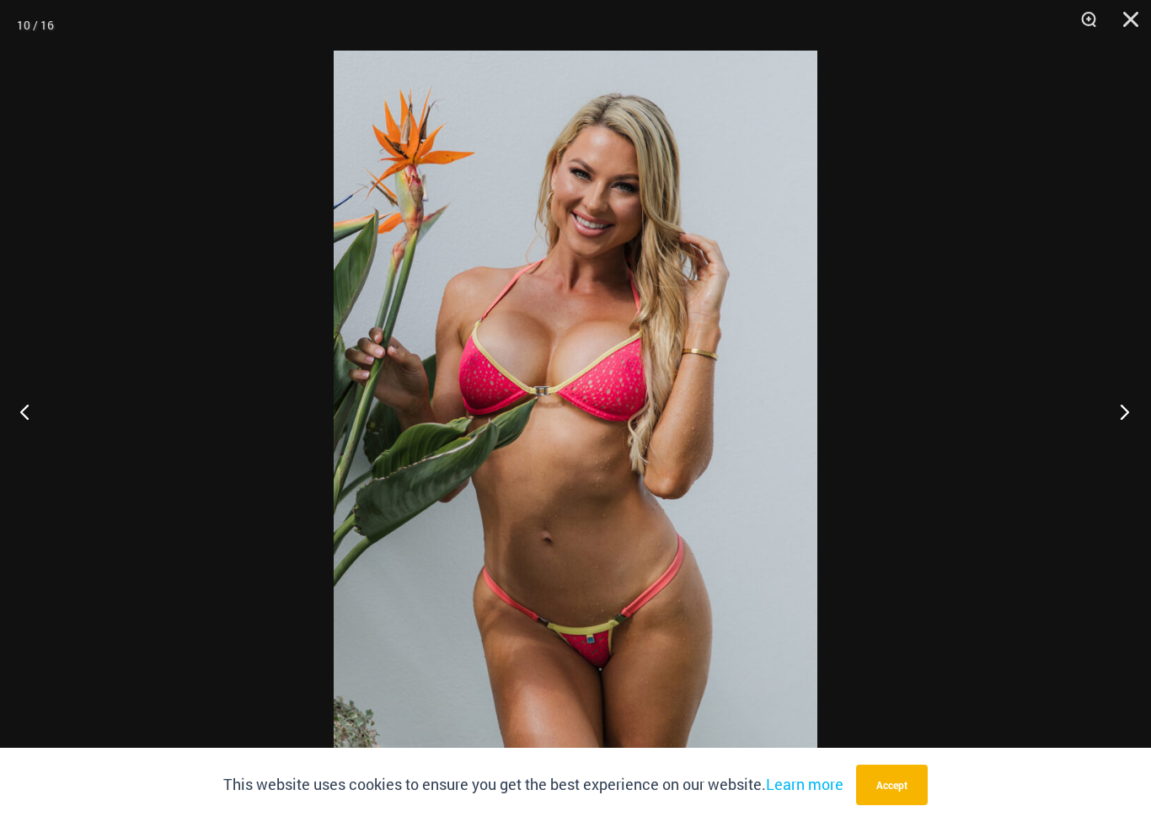
click at [1127, 398] on button "Next" at bounding box center [1119, 411] width 63 height 84
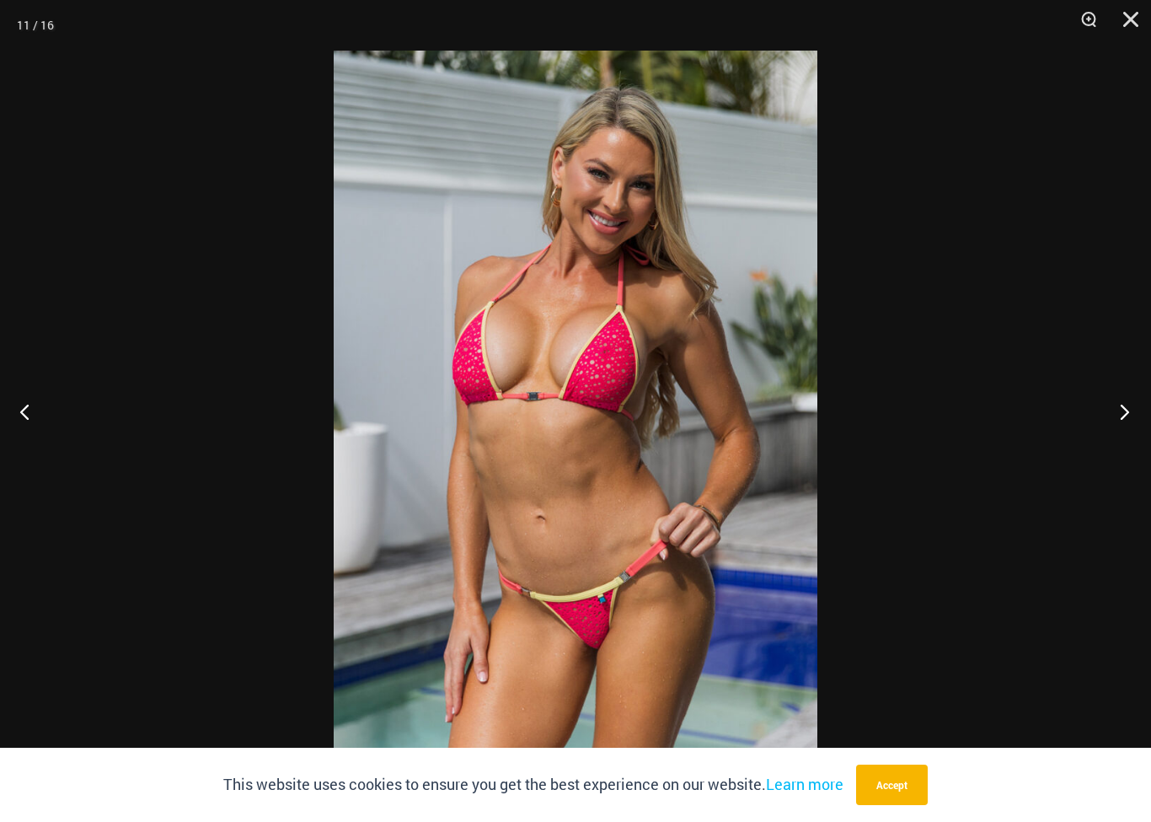
click at [1131, 391] on button "Next" at bounding box center [1119, 411] width 63 height 84
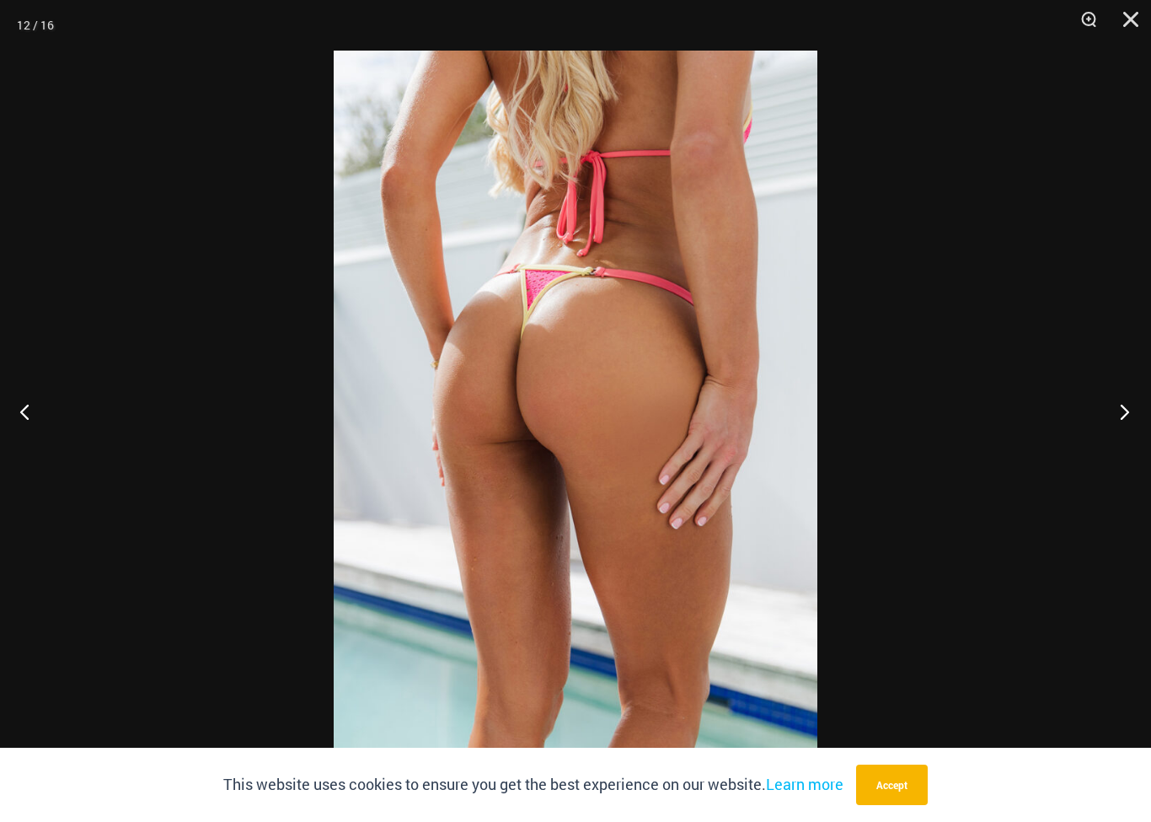
click at [1130, 391] on button "Next" at bounding box center [1119, 411] width 63 height 84
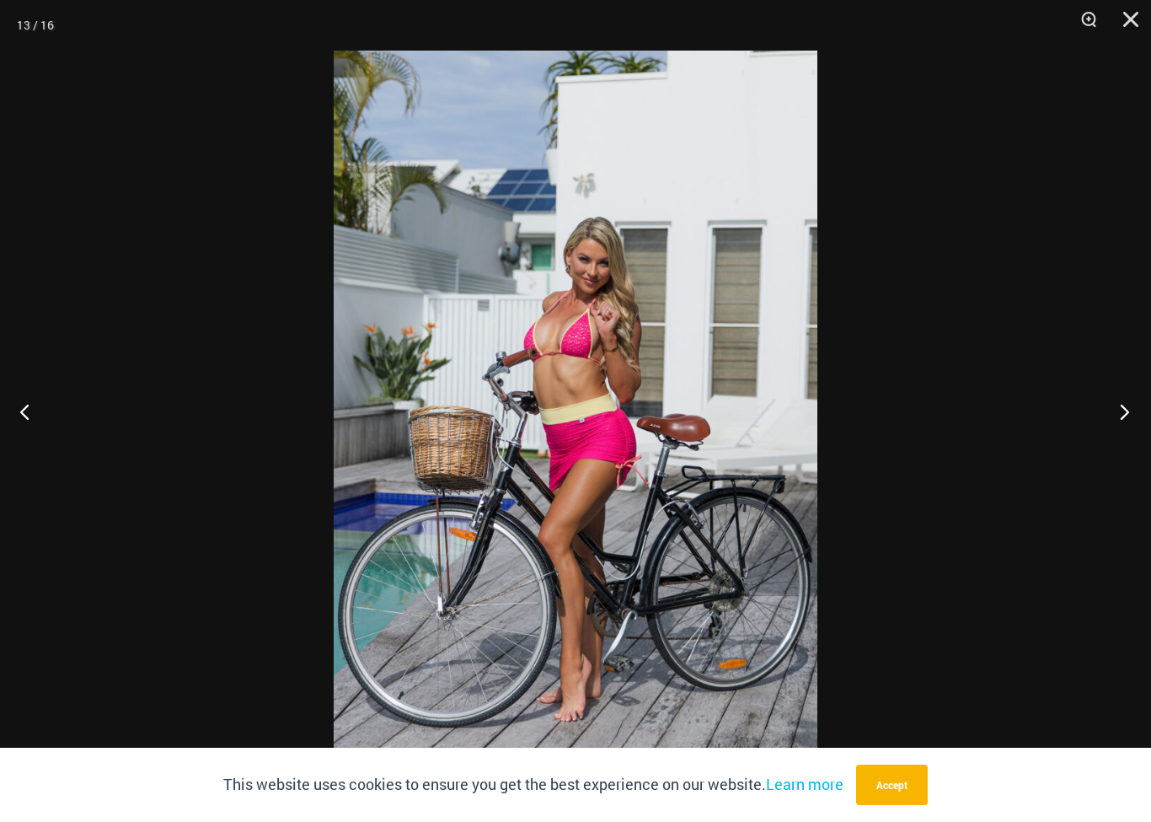
click at [1127, 386] on button "Next" at bounding box center [1119, 411] width 63 height 84
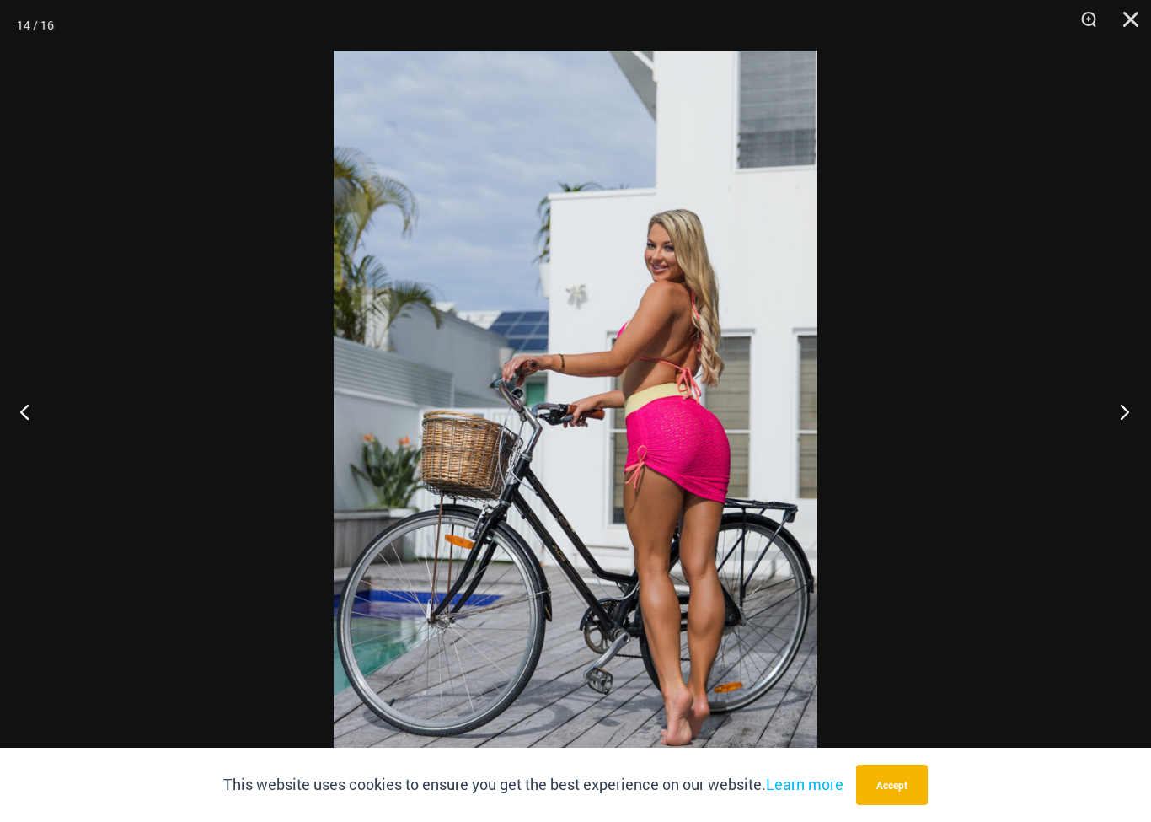
click at [1122, 395] on button "Next" at bounding box center [1119, 411] width 63 height 84
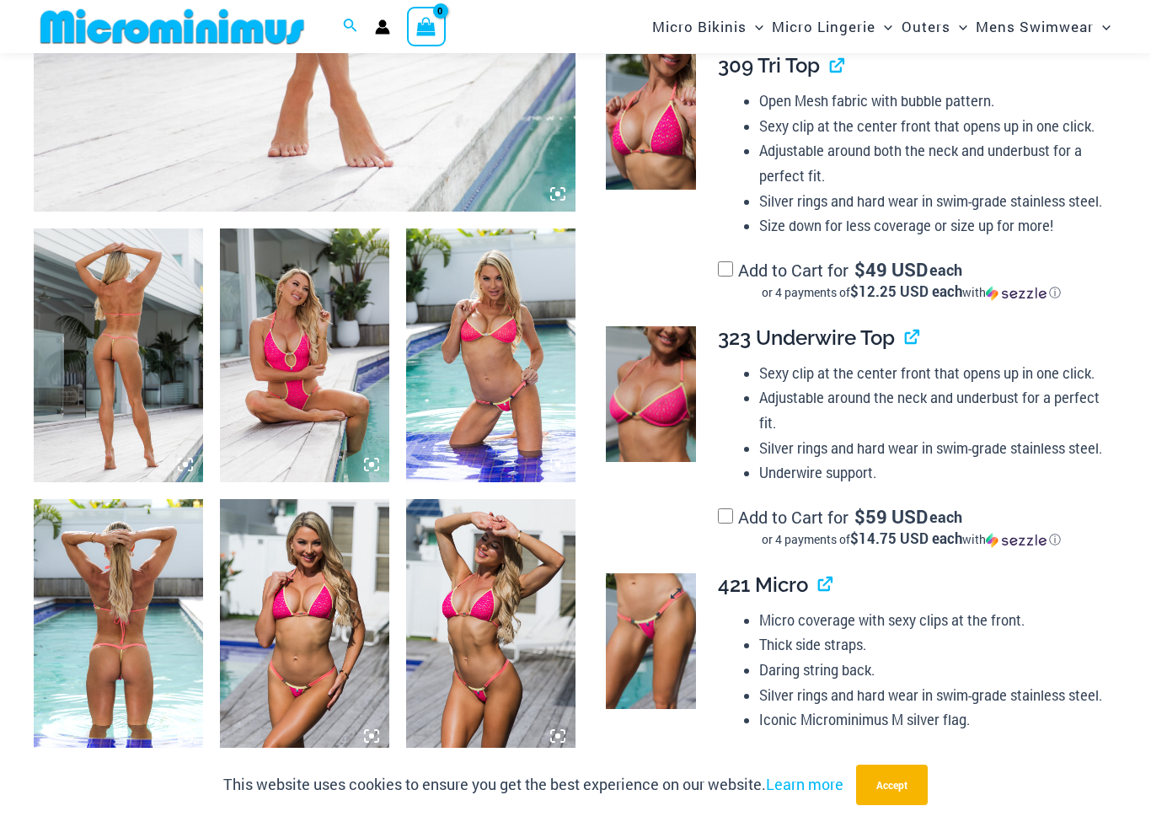
click at [670, 638] on img at bounding box center [651, 641] width 90 height 136
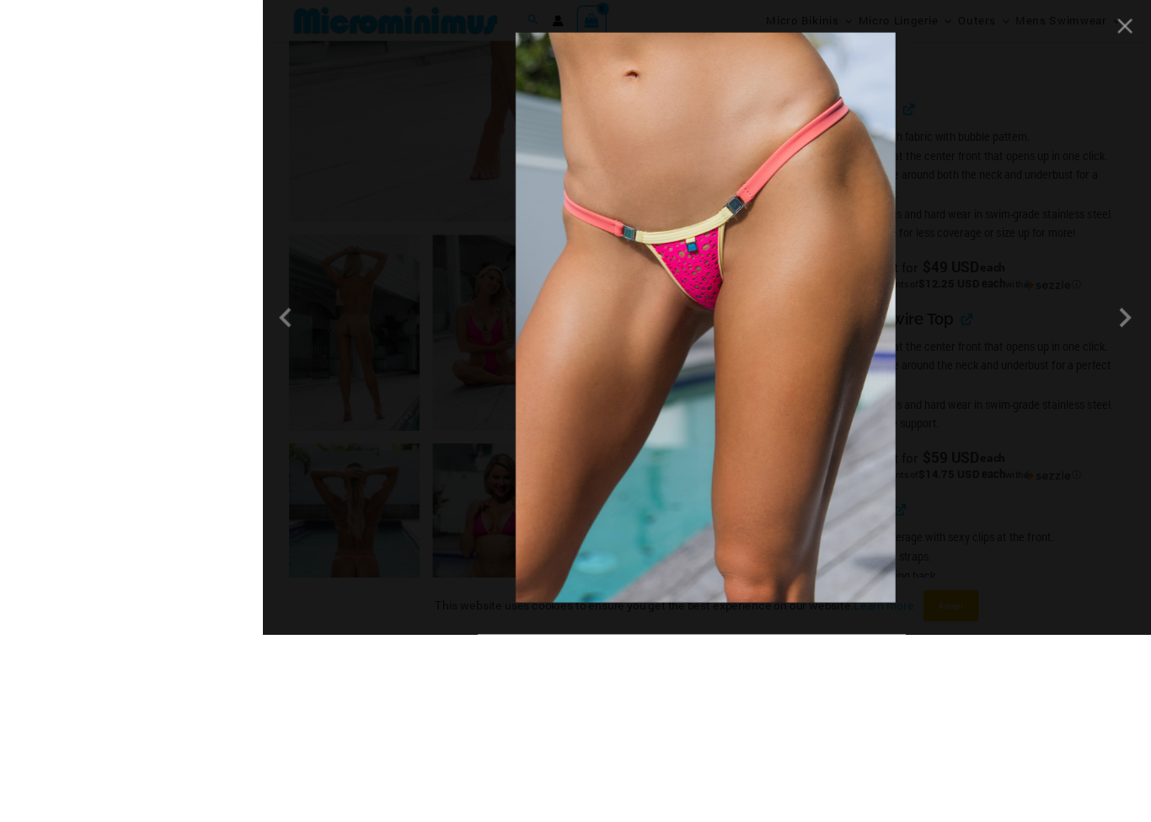
scroll to position [833, 0]
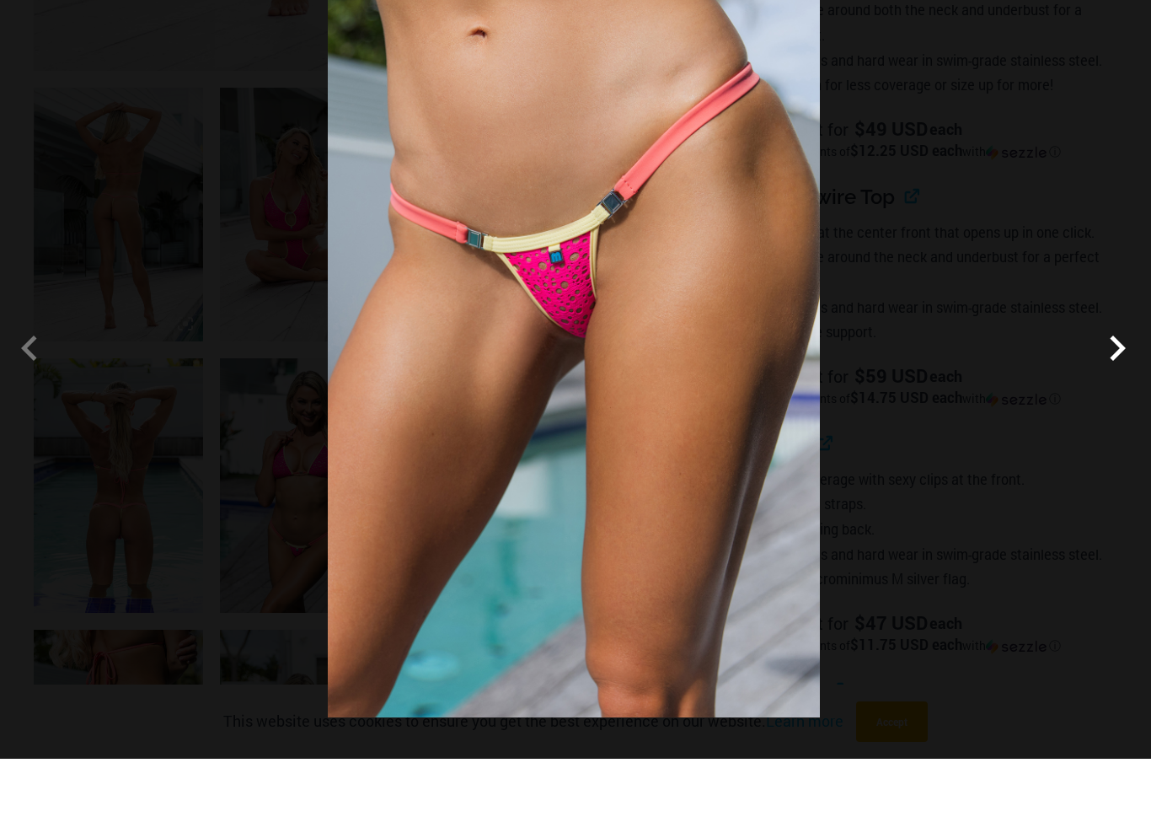
click at [1116, 386] on span at bounding box center [1117, 411] width 51 height 51
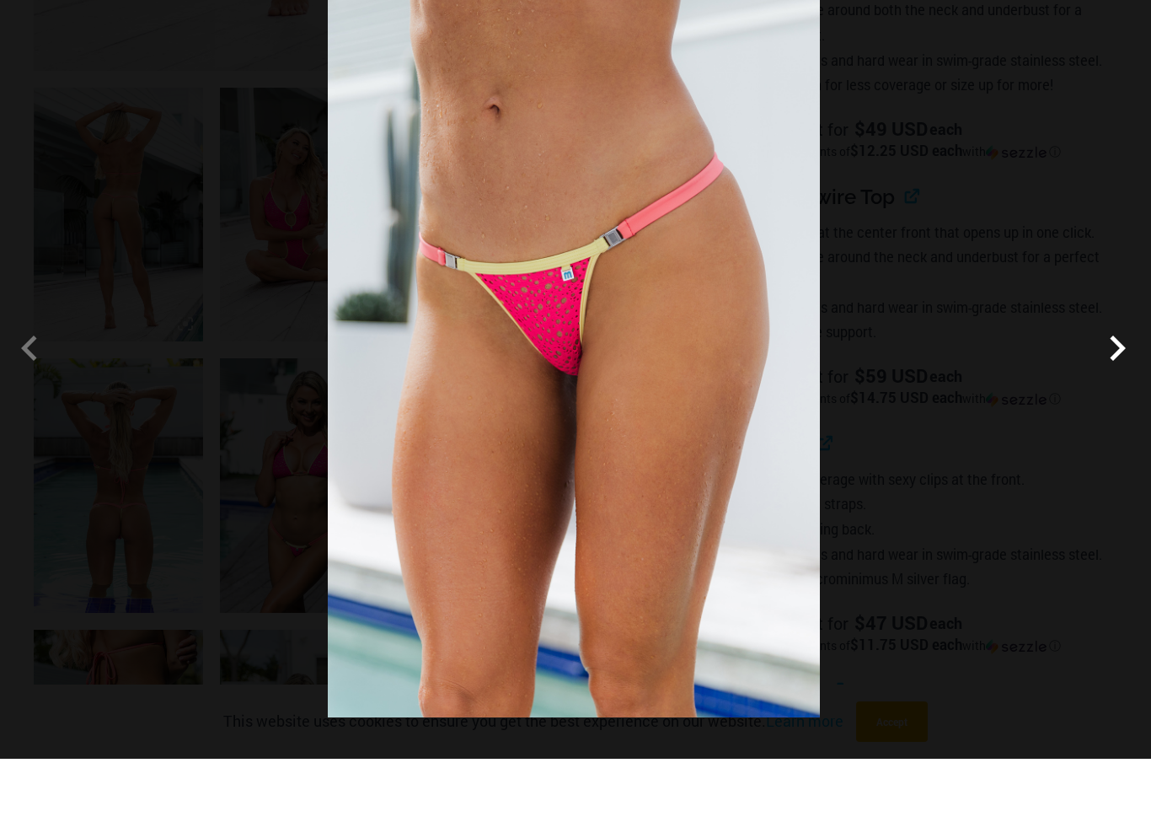
click at [1114, 386] on span at bounding box center [1117, 411] width 51 height 51
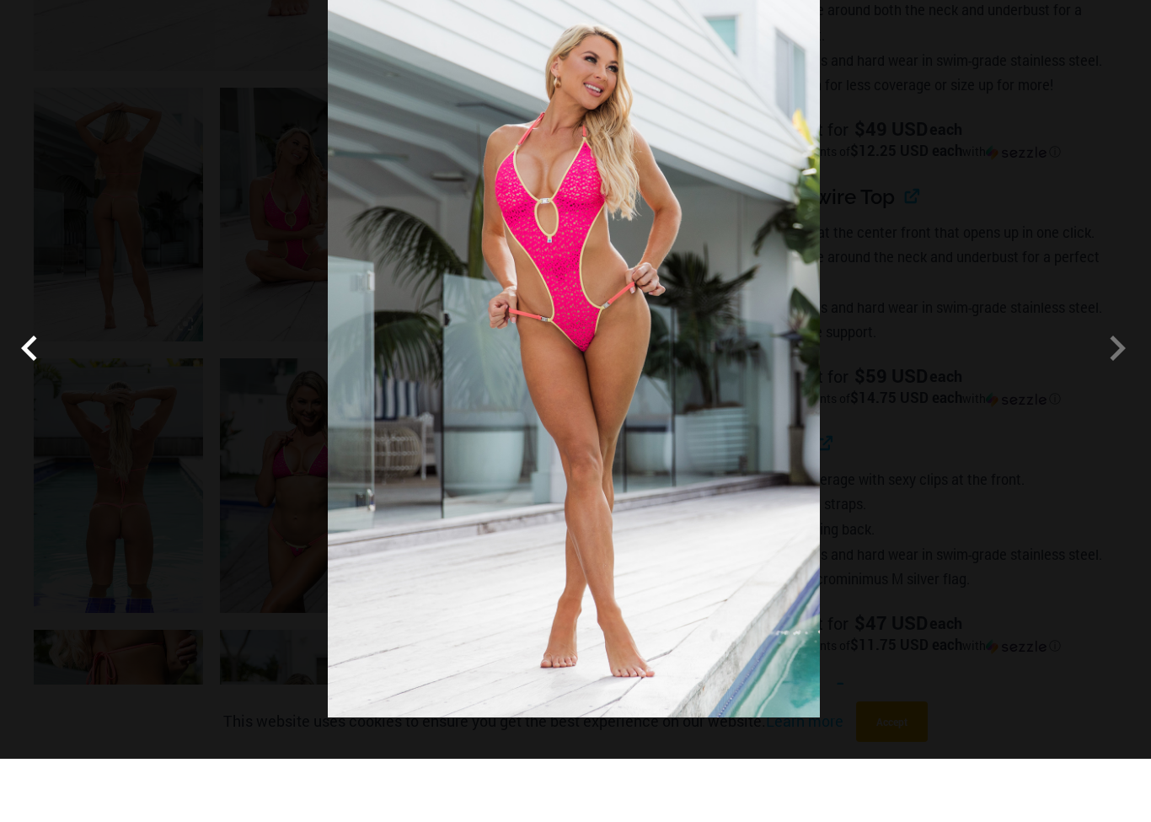
click at [40, 386] on span at bounding box center [33, 411] width 51 height 51
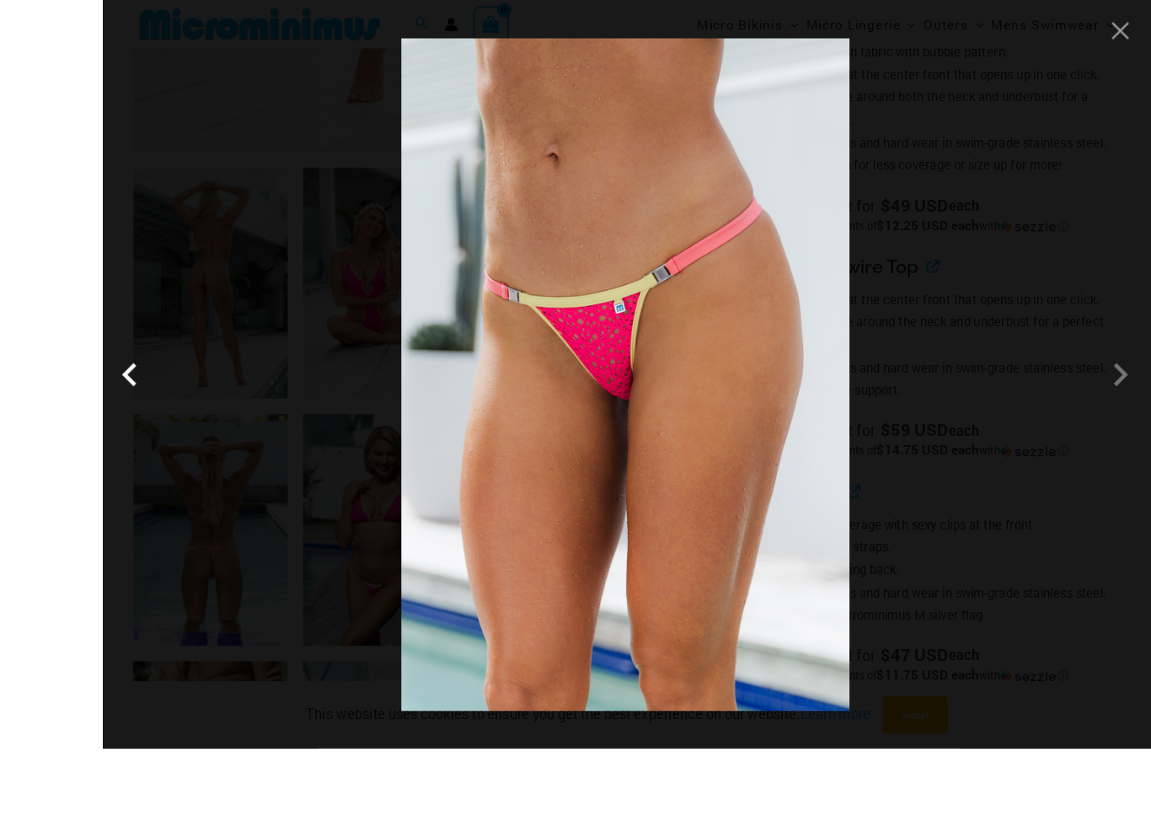
scroll to position [858, 0]
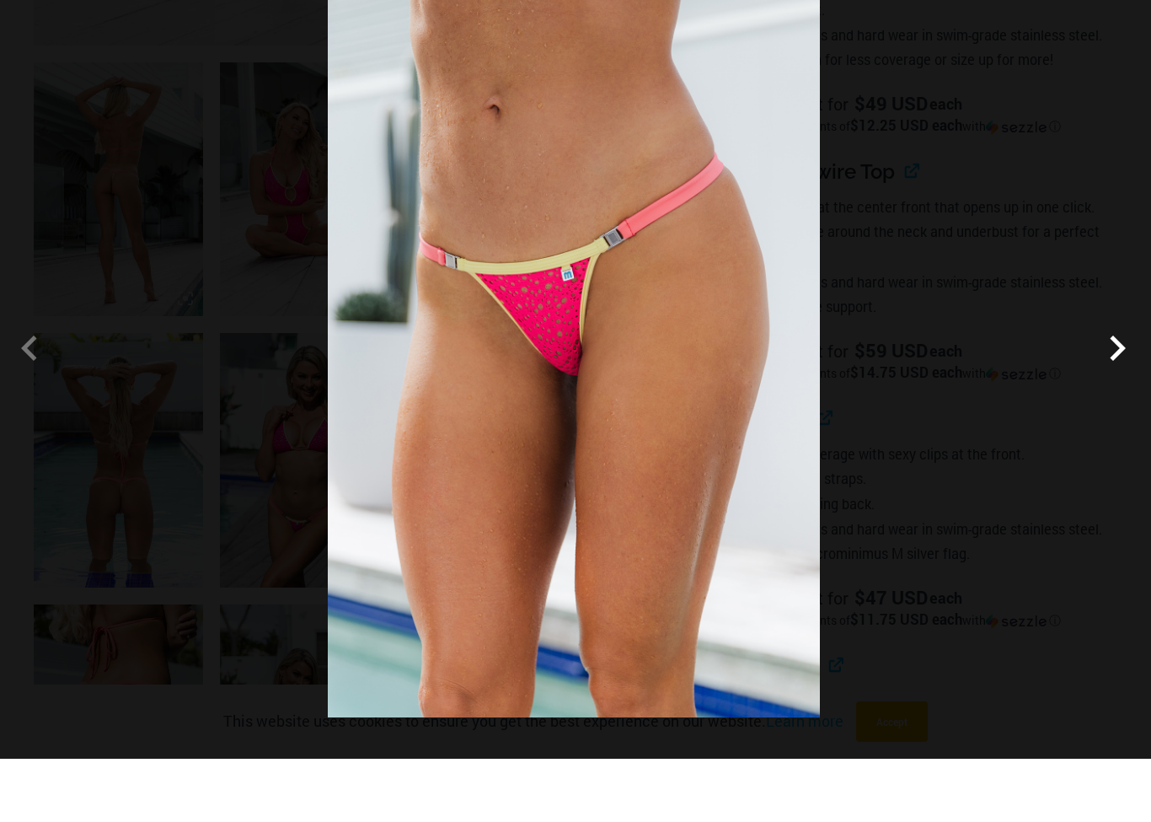
click at [1122, 386] on span at bounding box center [1117, 411] width 51 height 51
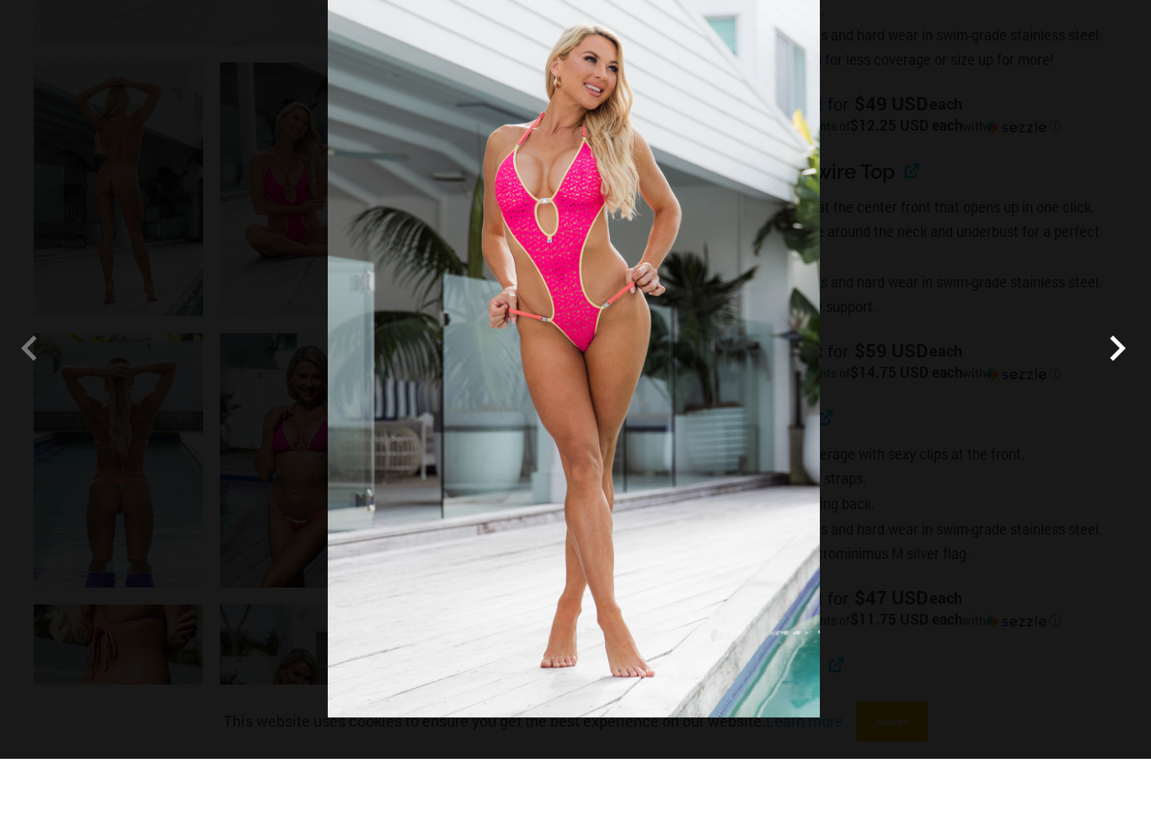
click at [1112, 386] on span at bounding box center [1117, 411] width 51 height 51
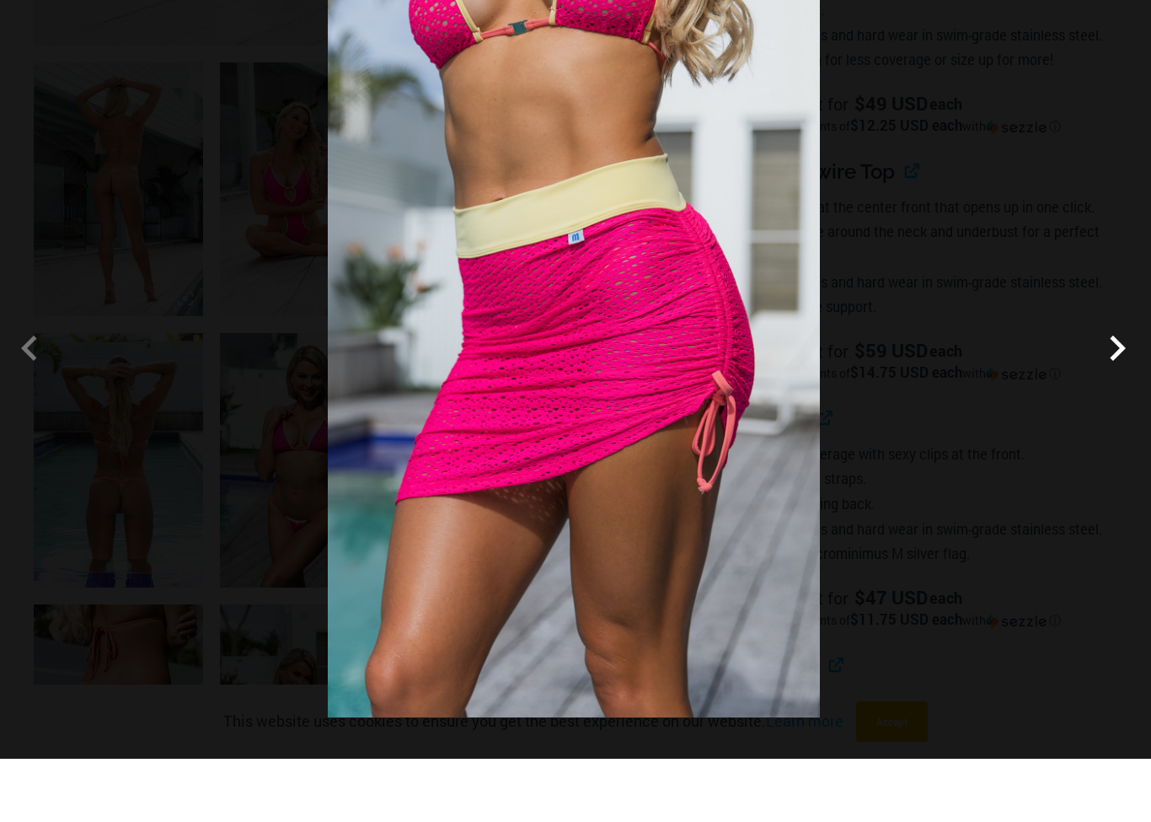
click at [1107, 386] on span at bounding box center [1117, 411] width 51 height 51
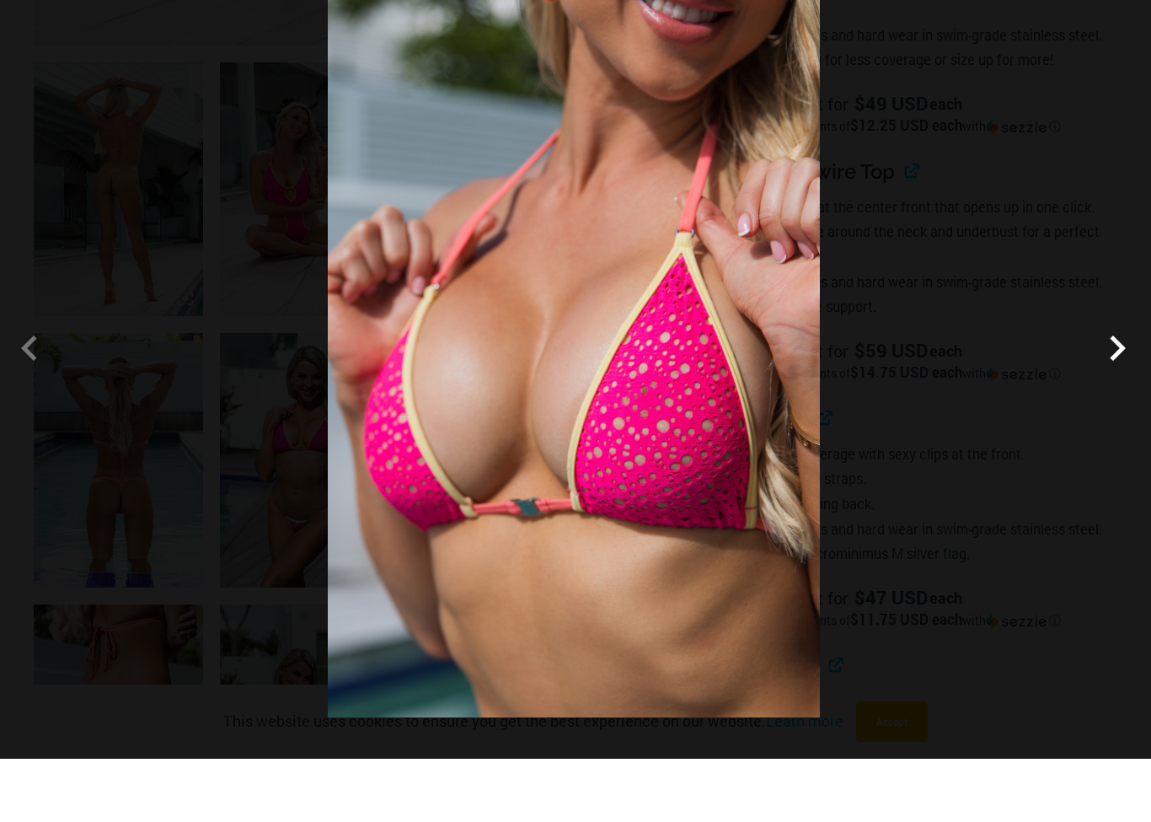
click at [1107, 386] on span at bounding box center [1117, 411] width 51 height 51
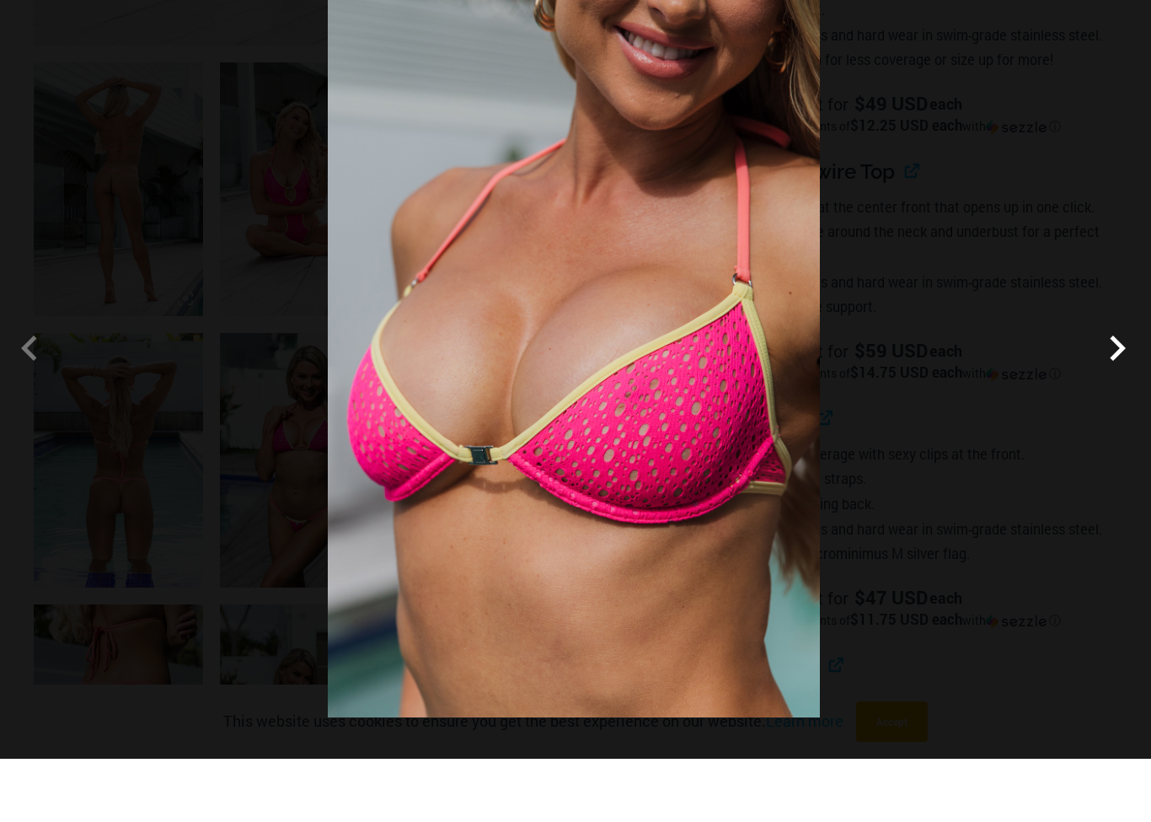
click at [1110, 386] on span at bounding box center [1117, 411] width 51 height 51
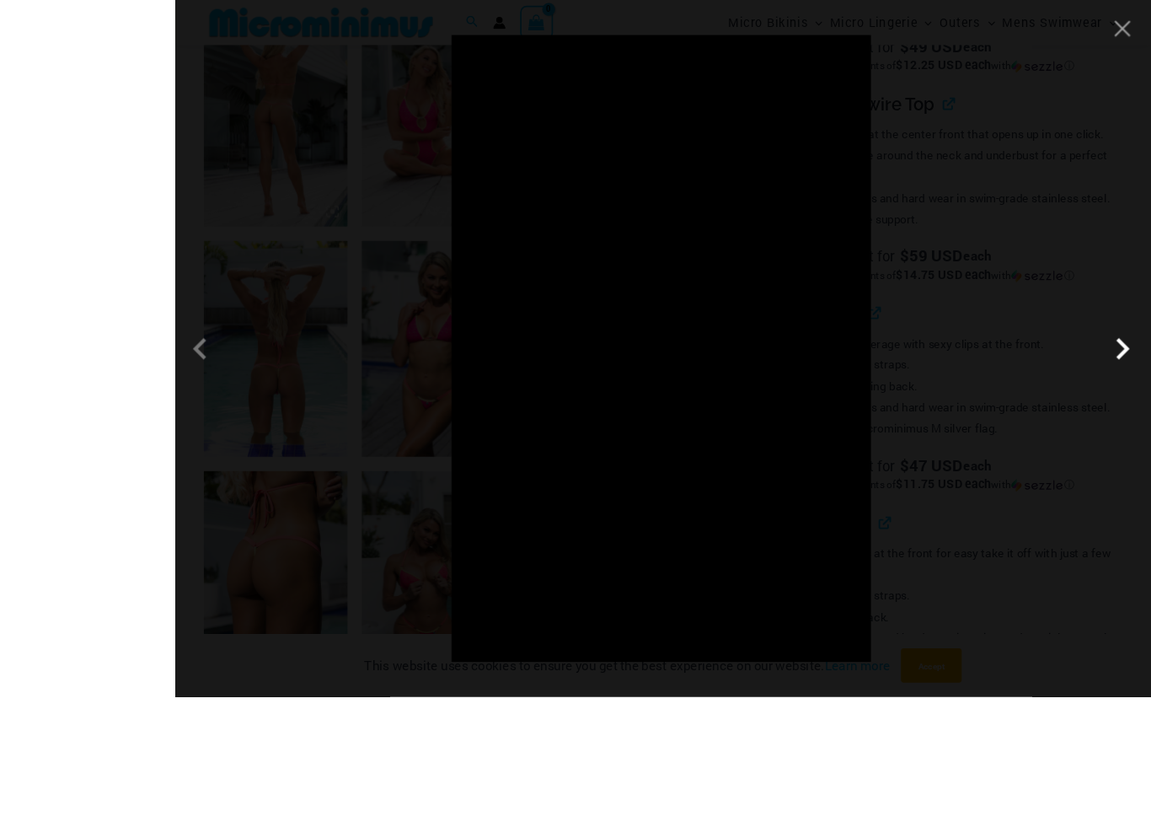
scroll to position [945, 0]
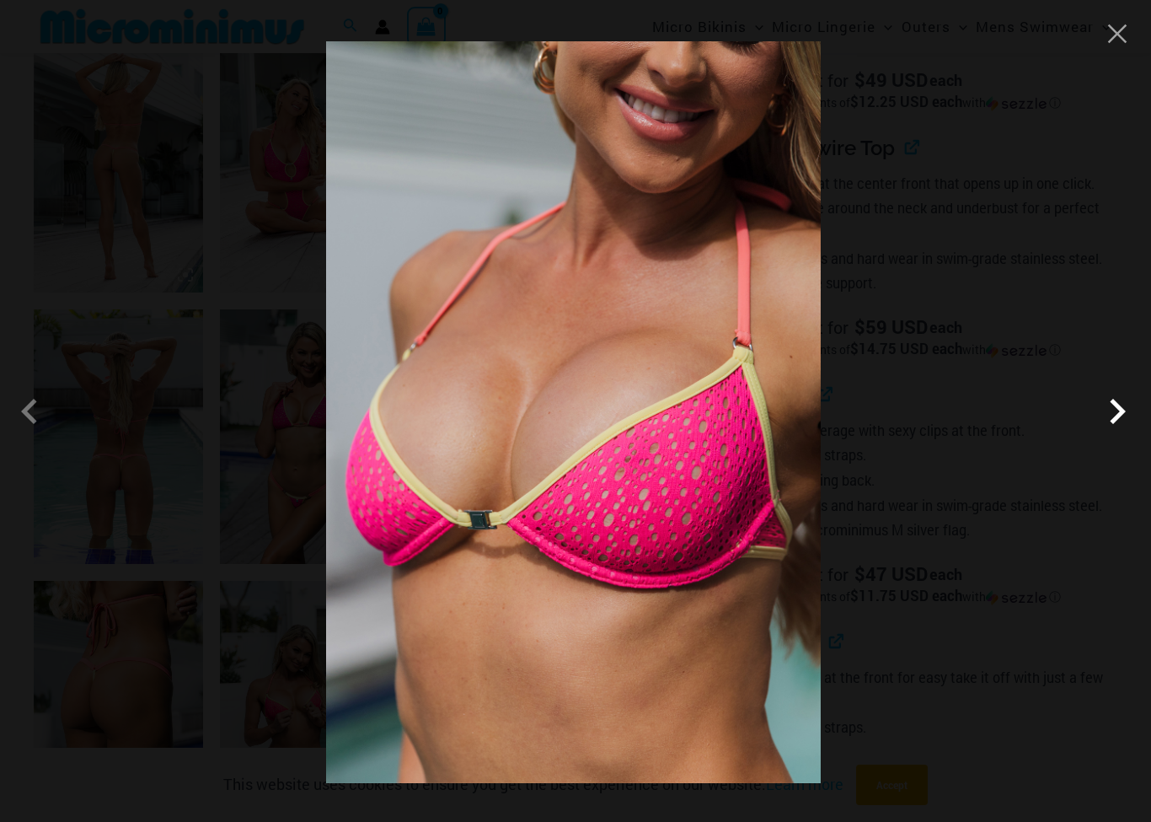
click at [1121, 414] on span at bounding box center [1117, 411] width 51 height 51
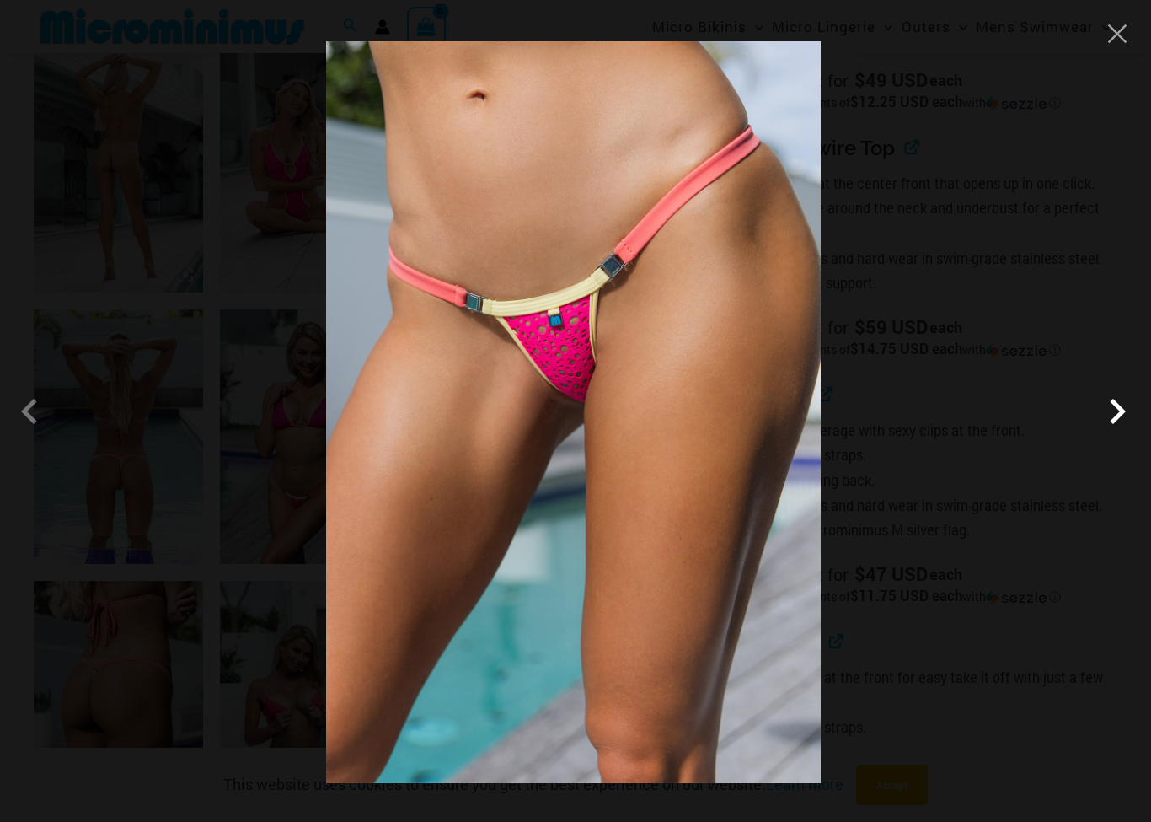
click at [1108, 418] on span at bounding box center [1117, 411] width 51 height 51
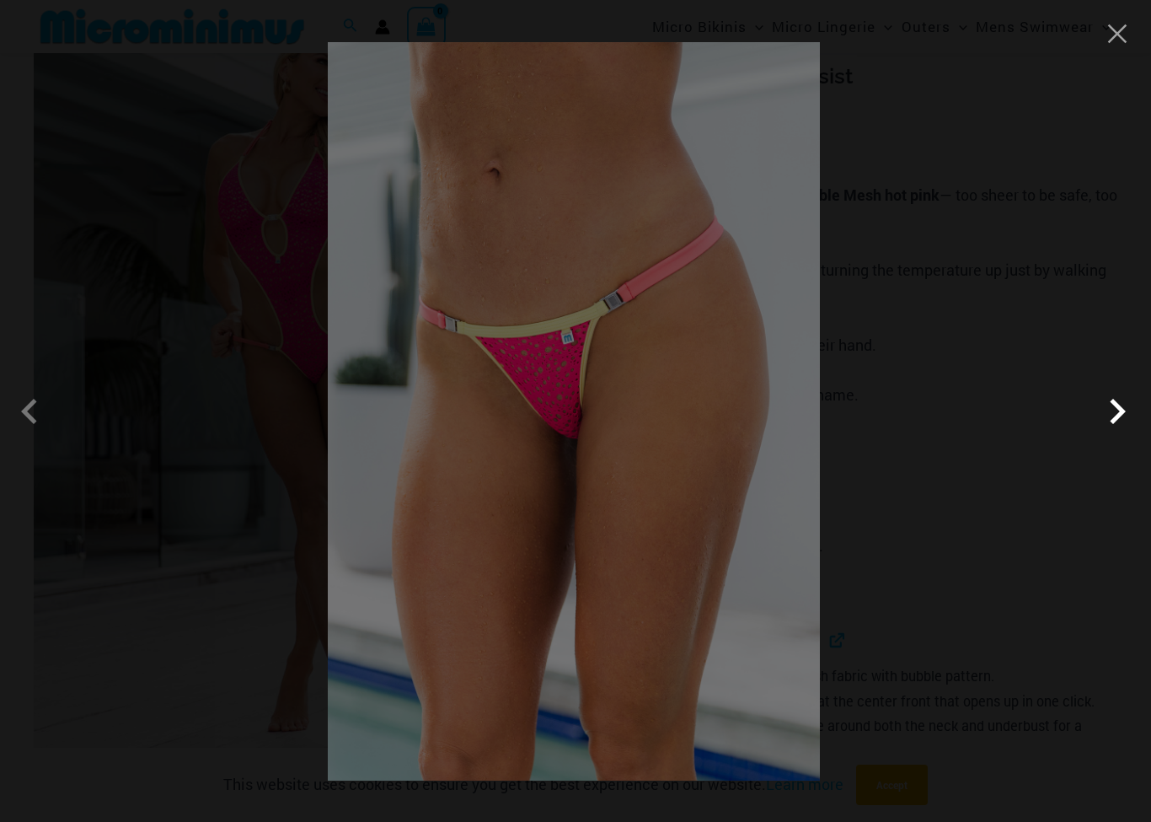
scroll to position [0, 0]
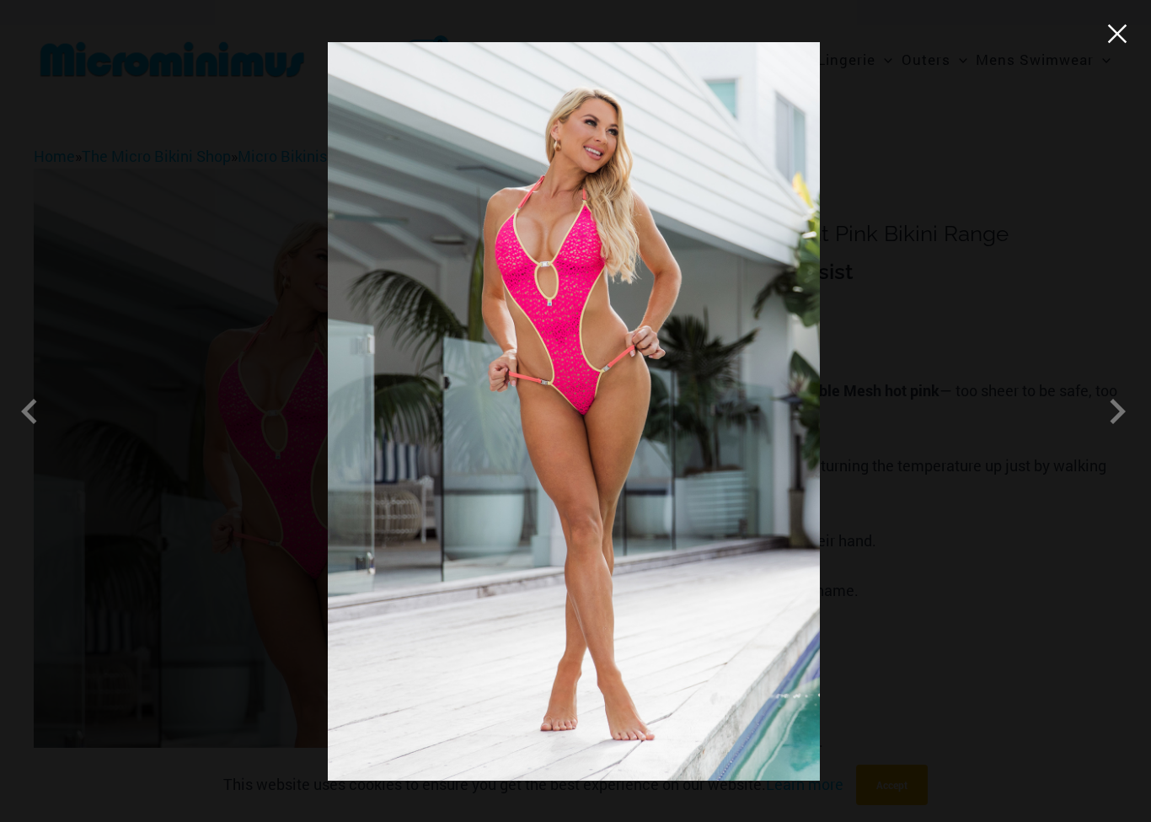
click at [1127, 35] on button "Close" at bounding box center [1117, 33] width 25 height 25
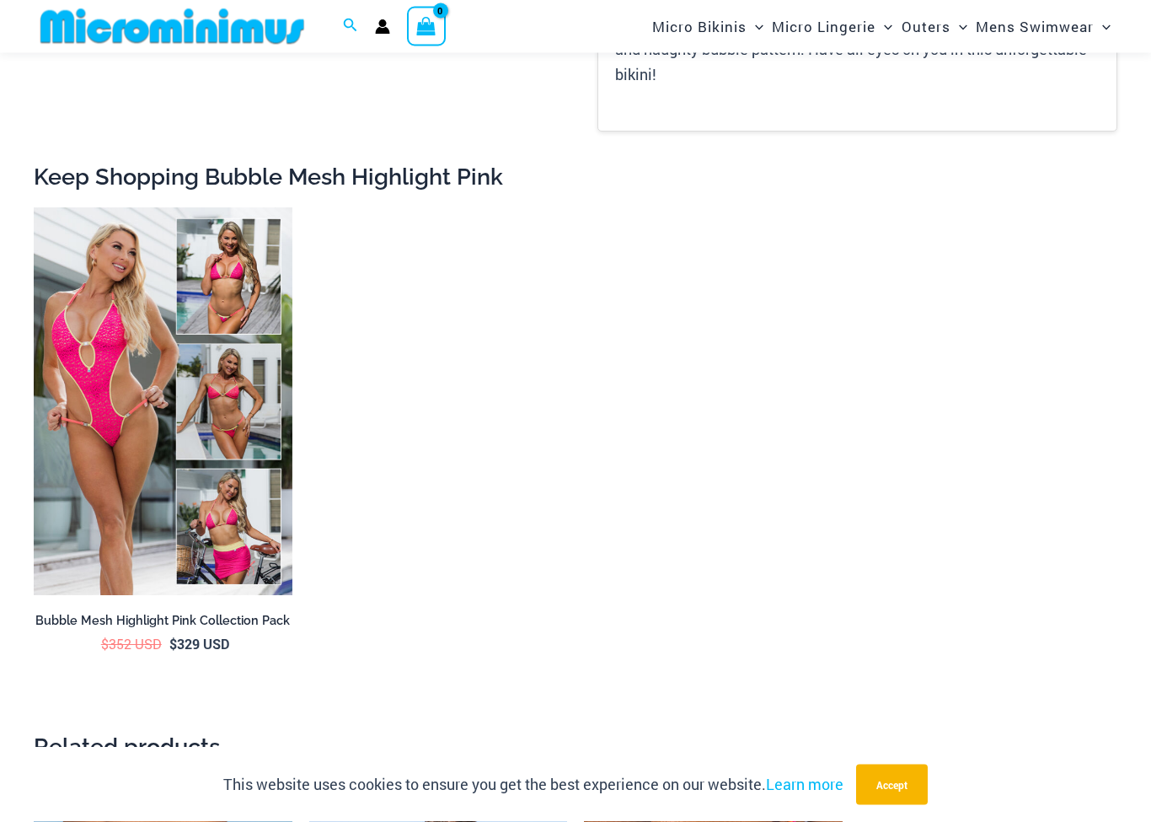
scroll to position [2945, 0]
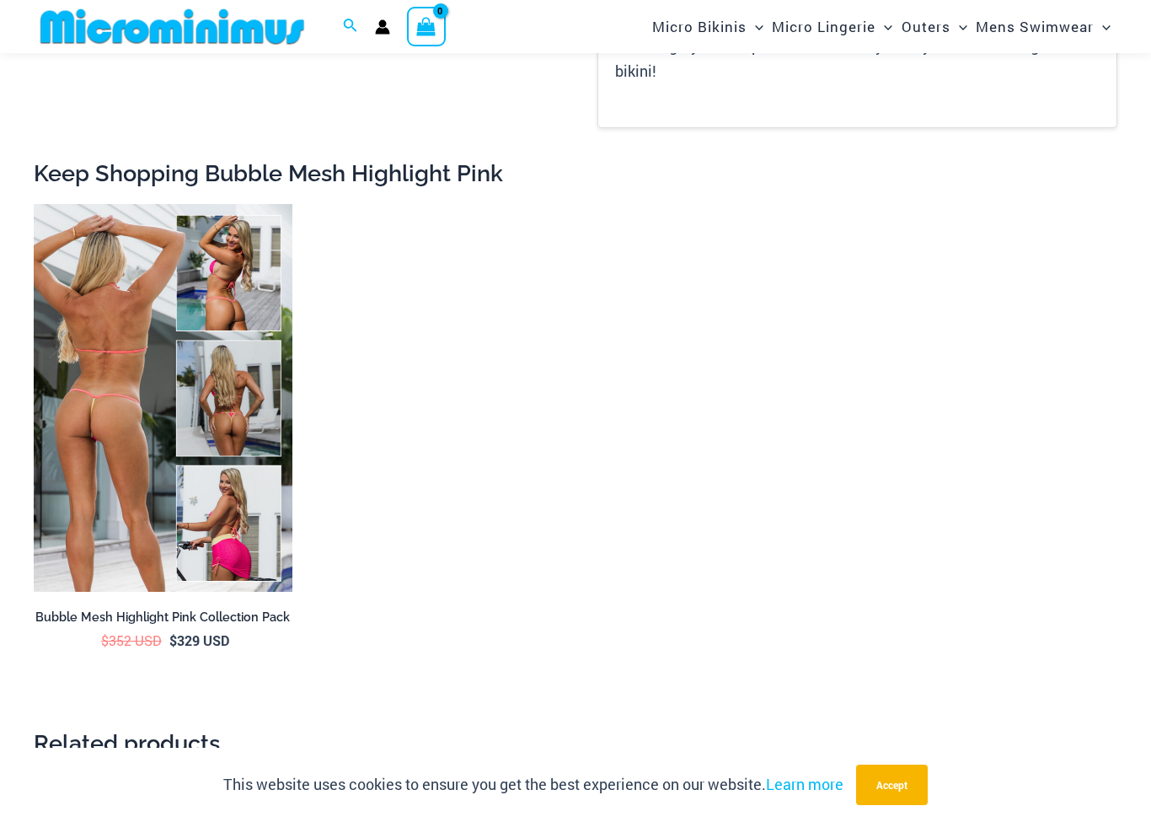
click at [66, 349] on img at bounding box center [163, 398] width 259 height 388
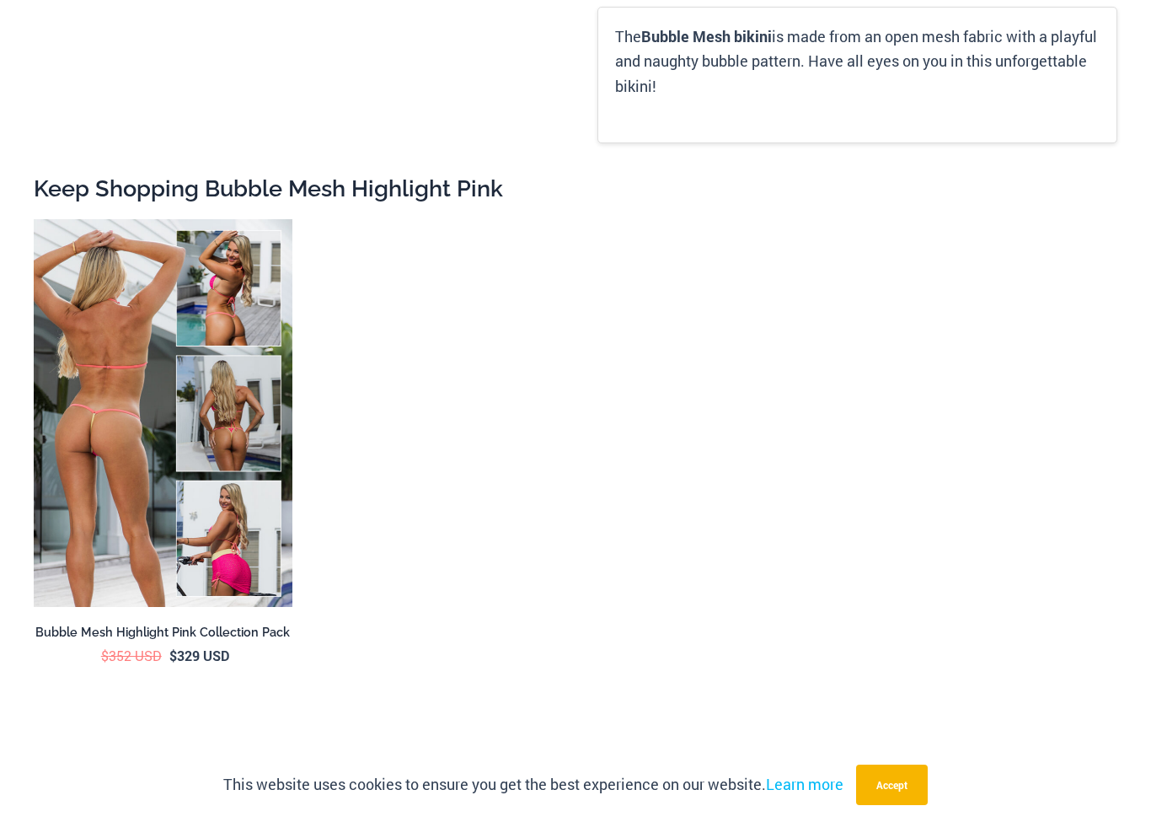
scroll to position [2949, 0]
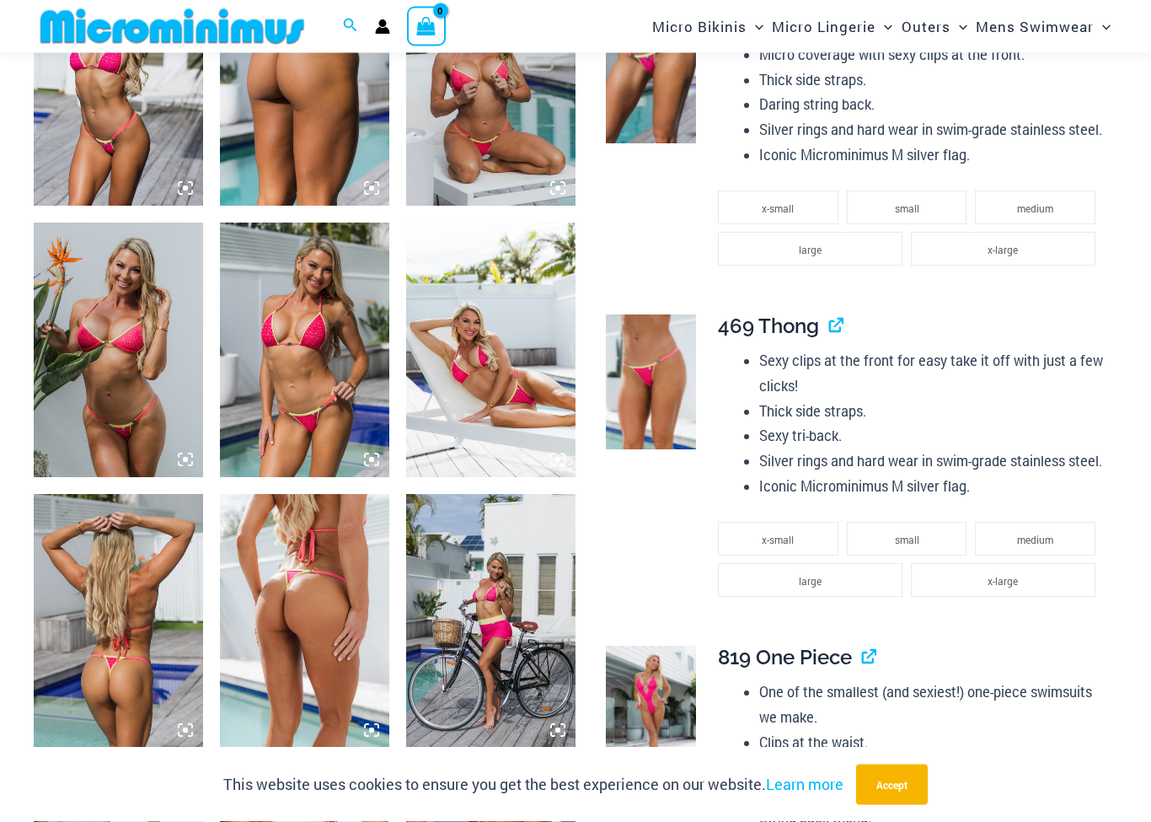
scroll to position [1571, 0]
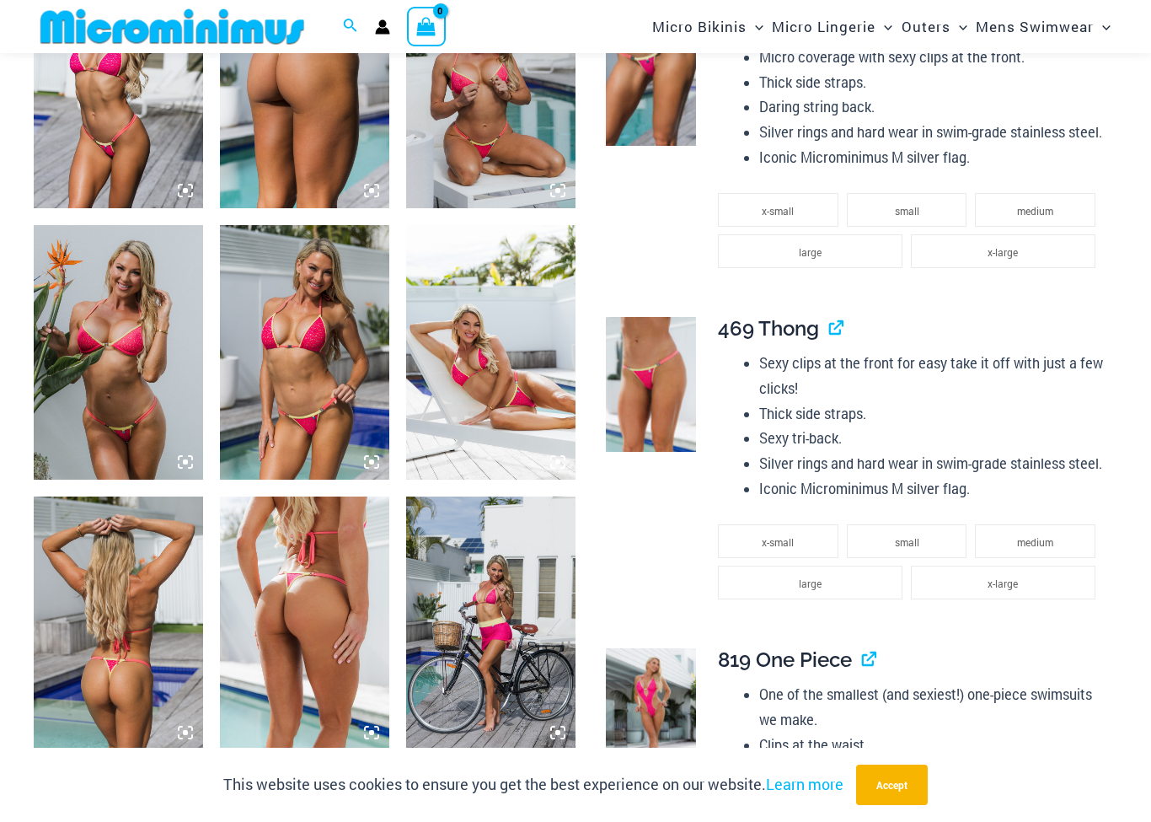
click at [518, 387] on img at bounding box center [490, 352] width 169 height 254
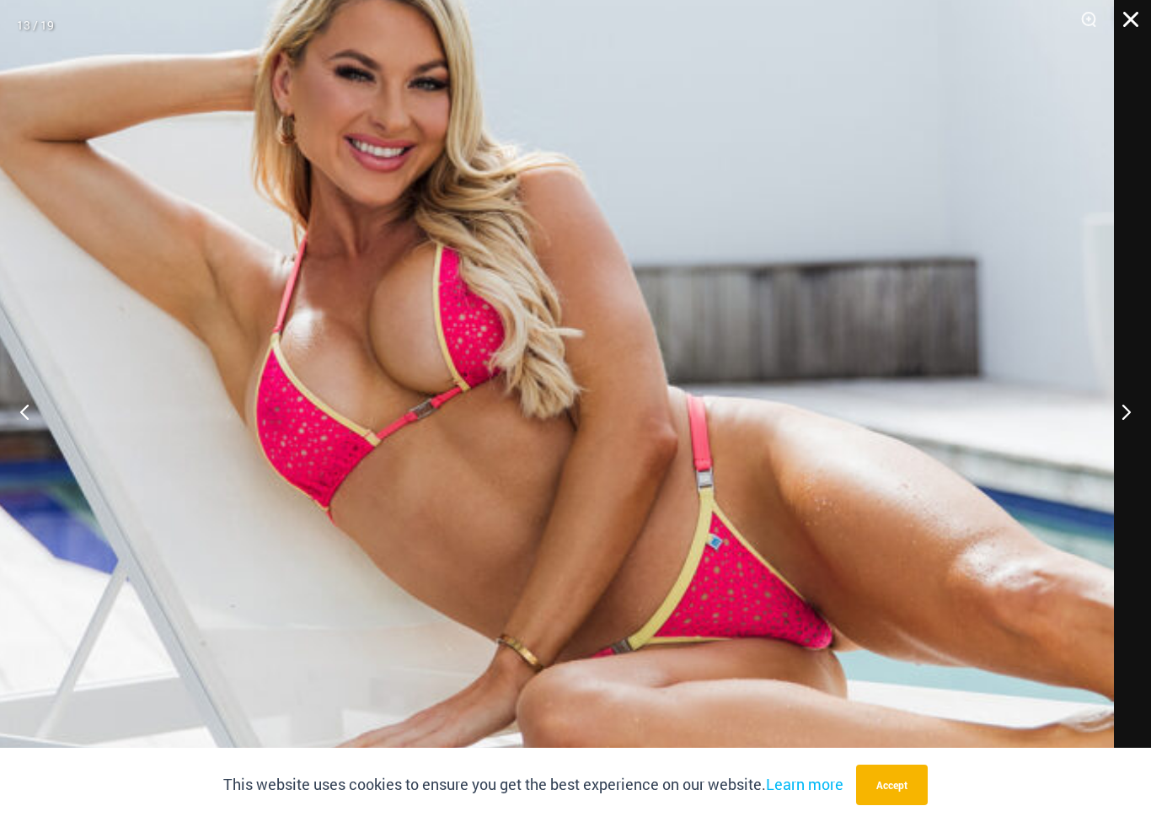
click at [1134, 24] on button "Close" at bounding box center [1125, 25] width 42 height 51
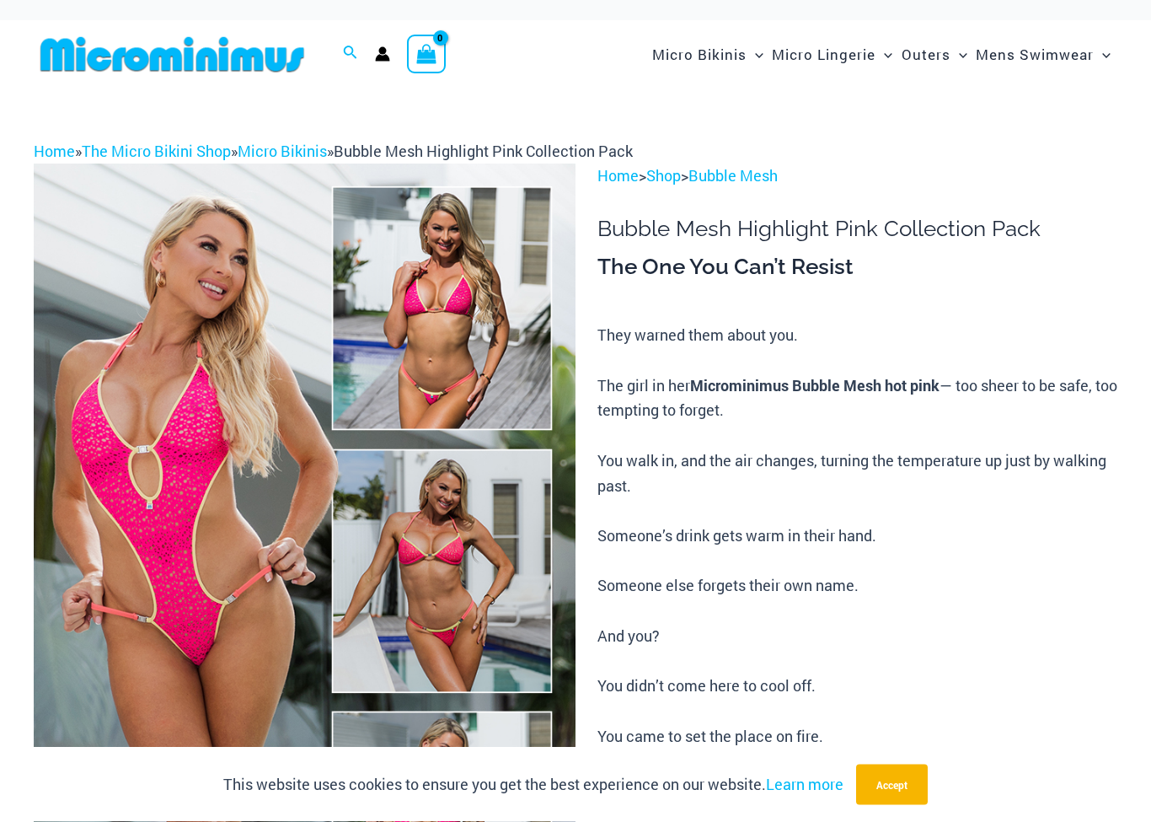
scroll to position [0, 0]
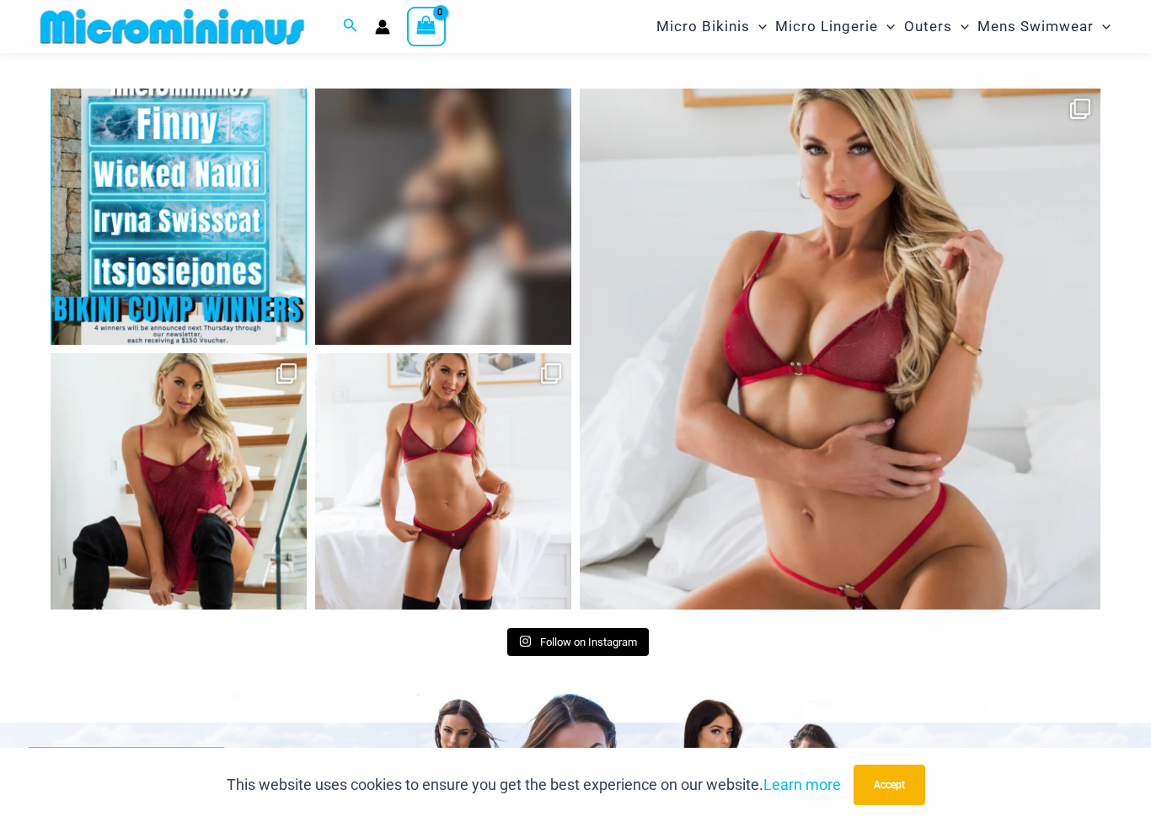
scroll to position [6563, 0]
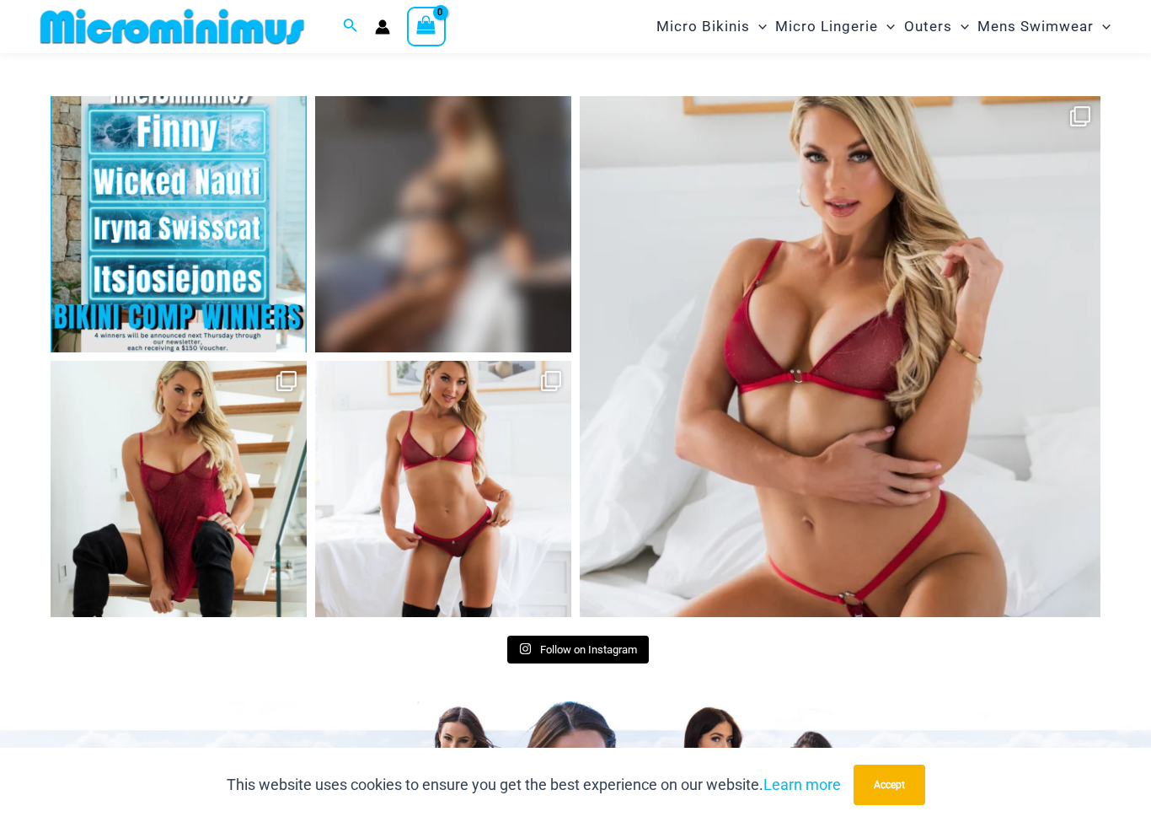
click at [497, 250] on link "Open" at bounding box center [443, 224] width 256 height 256
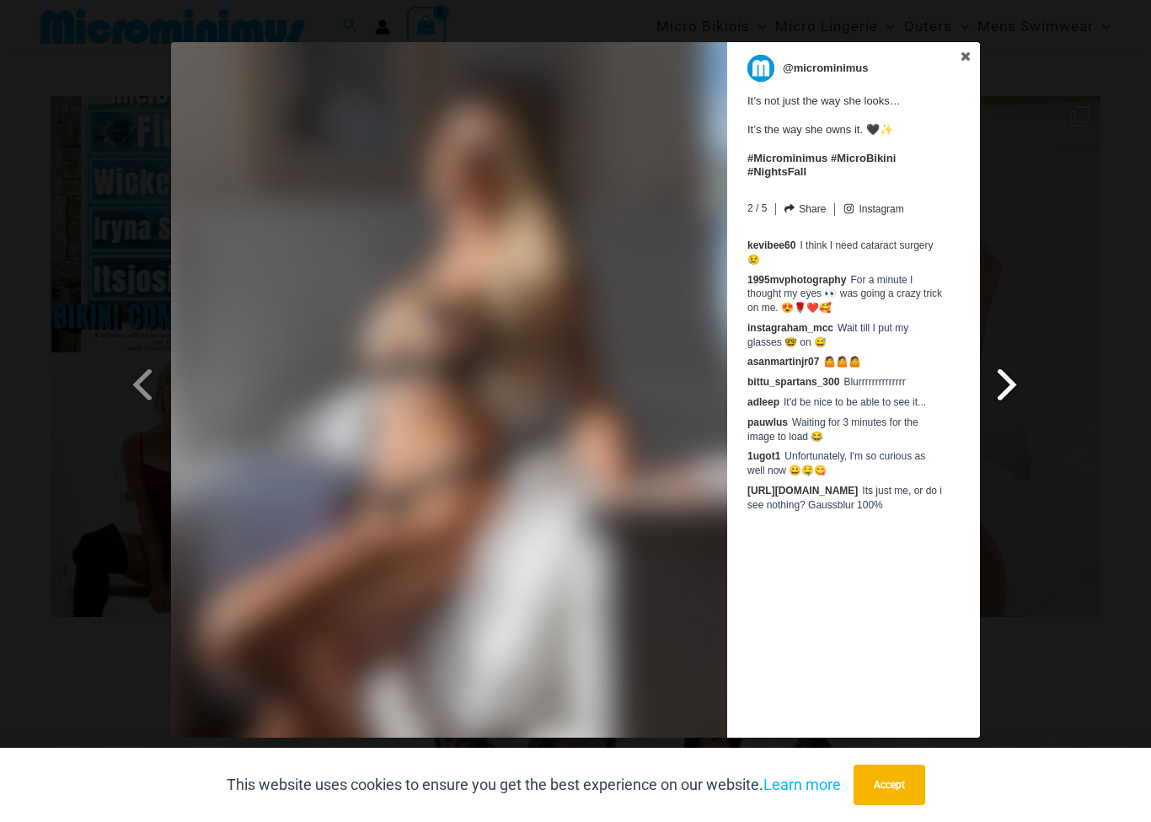
click at [1013, 375] on span at bounding box center [1008, 384] width 29 height 38
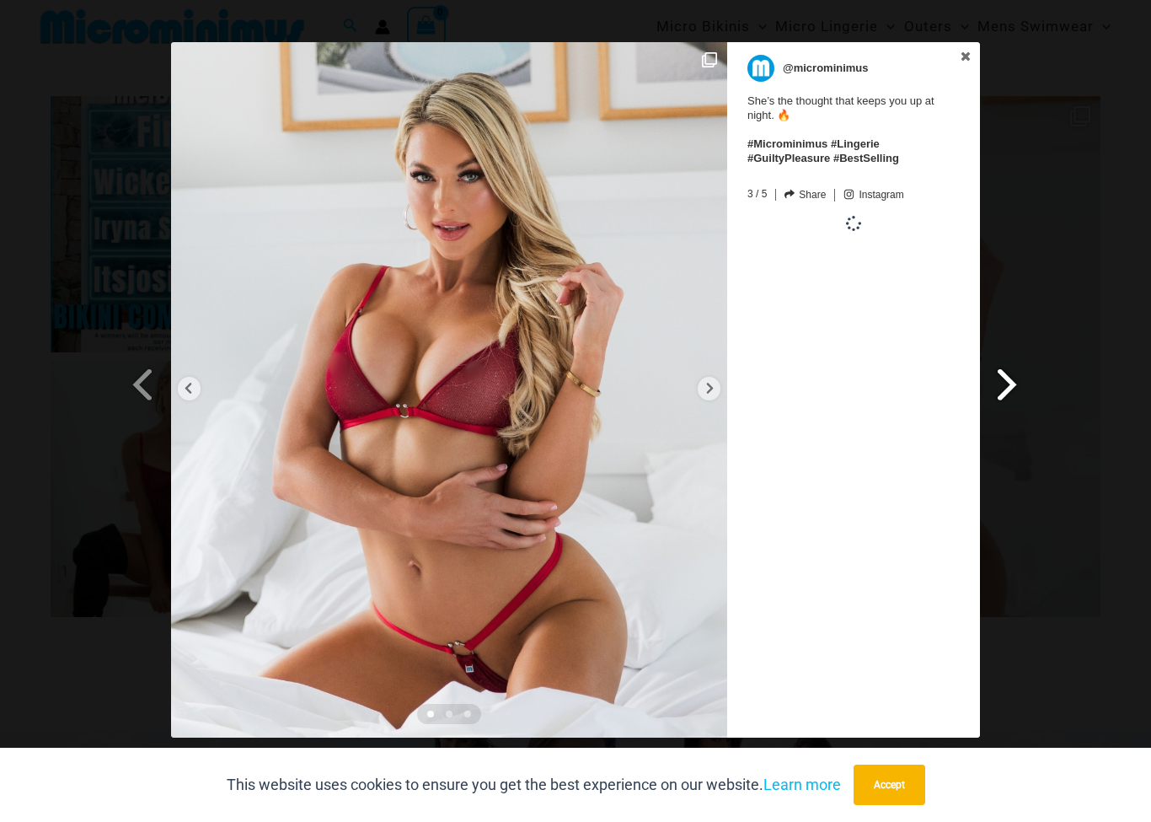
click at [1008, 368] on span at bounding box center [1008, 384] width 29 height 38
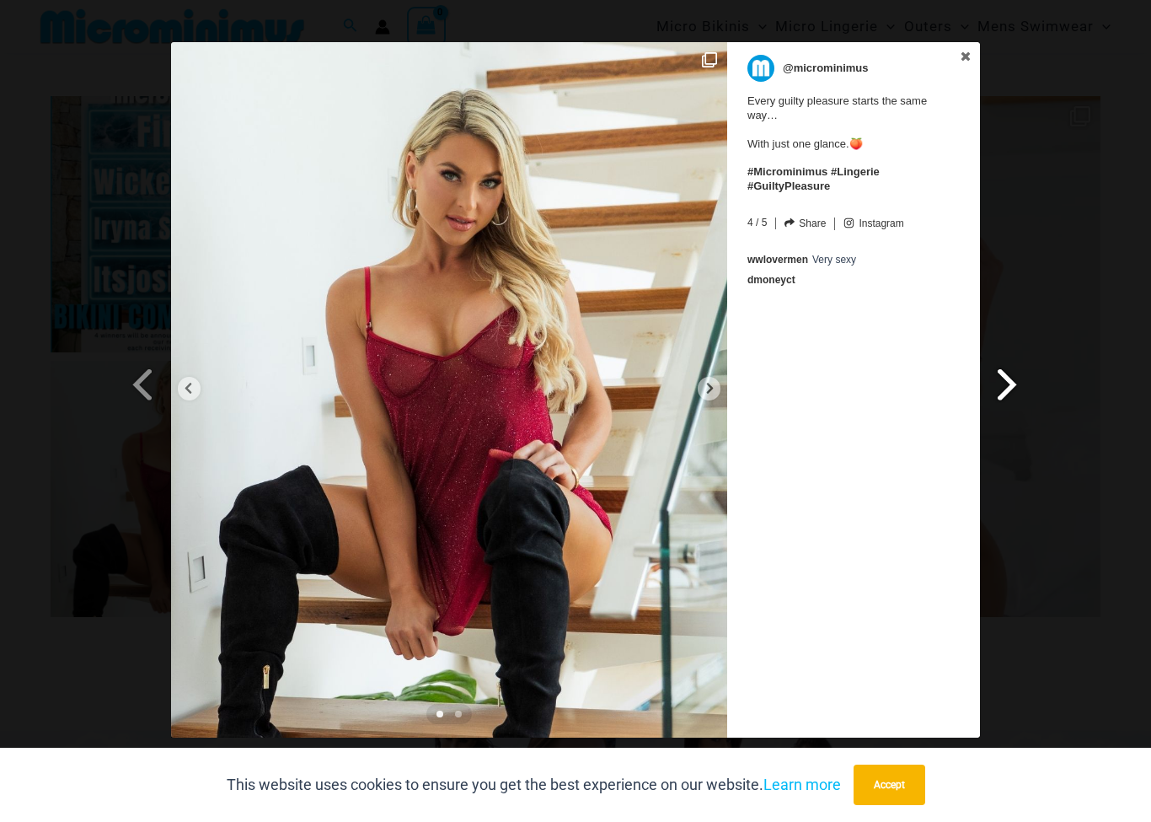
click at [1011, 368] on span at bounding box center [1008, 384] width 29 height 38
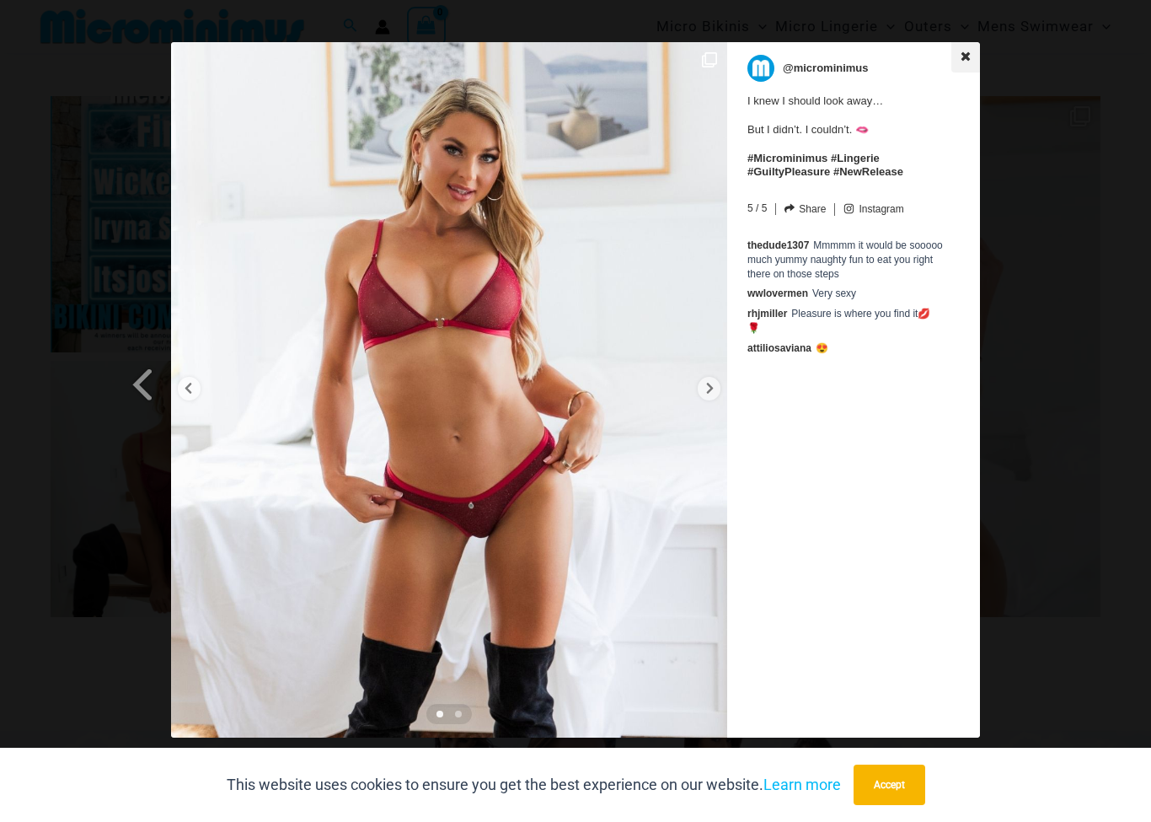
click at [966, 51] on icon at bounding box center [966, 57] width 12 height 12
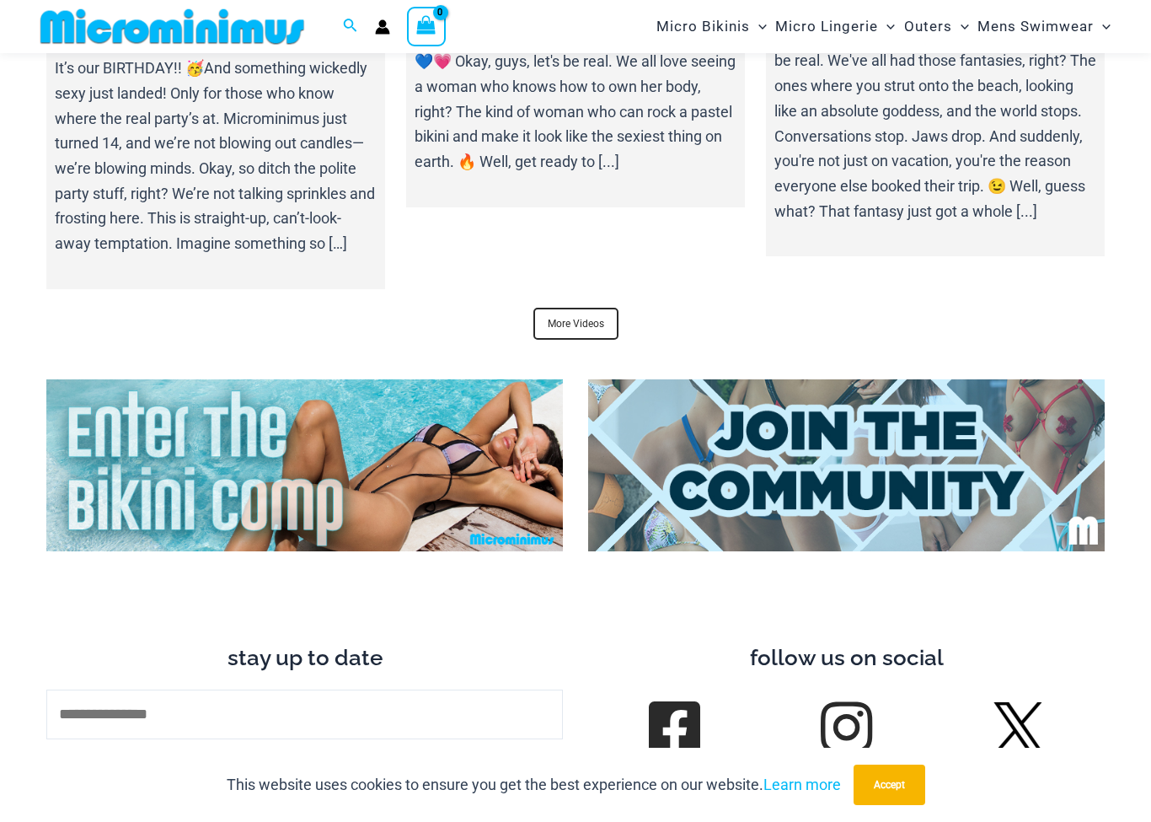
scroll to position [5665, 0]
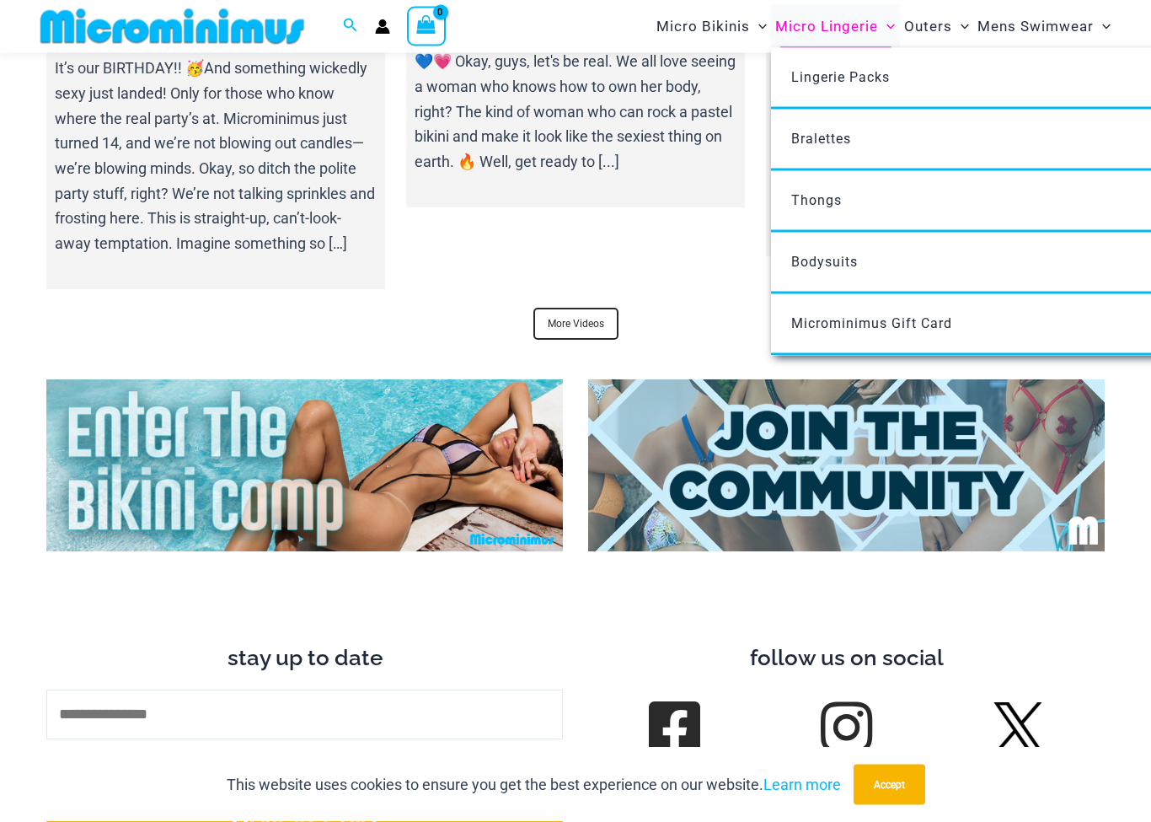
click at [845, 43] on span "Micro Lingerie" at bounding box center [827, 26] width 103 height 43
